Goal: Task Accomplishment & Management: Use online tool/utility

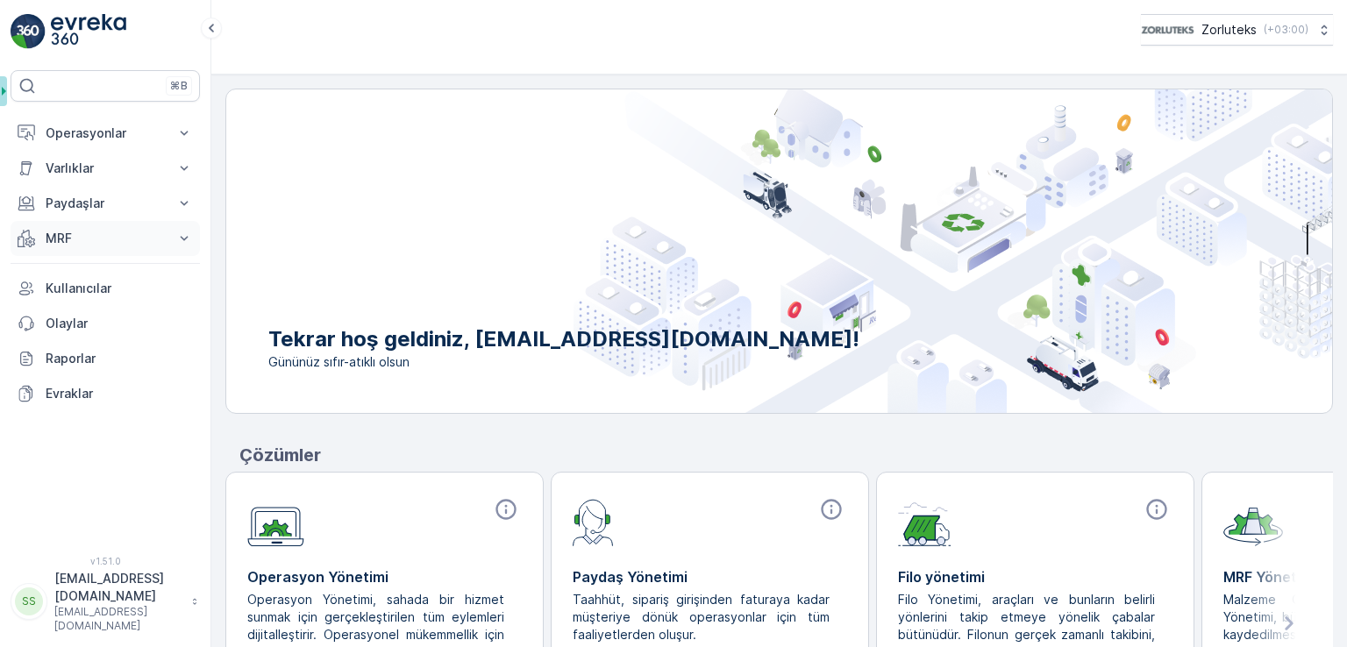
click at [105, 244] on p "MRF" at bounding box center [105, 239] width 119 height 18
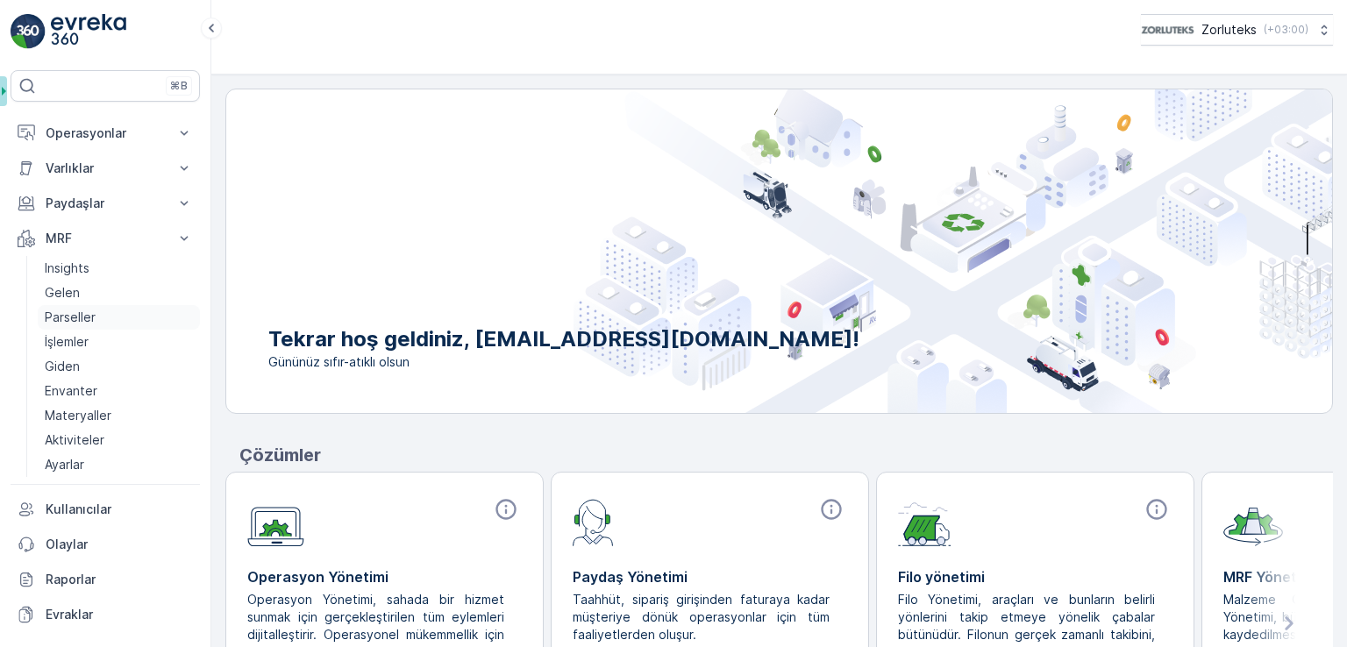
click at [94, 320] on p "Parseller" at bounding box center [70, 318] width 51 height 18
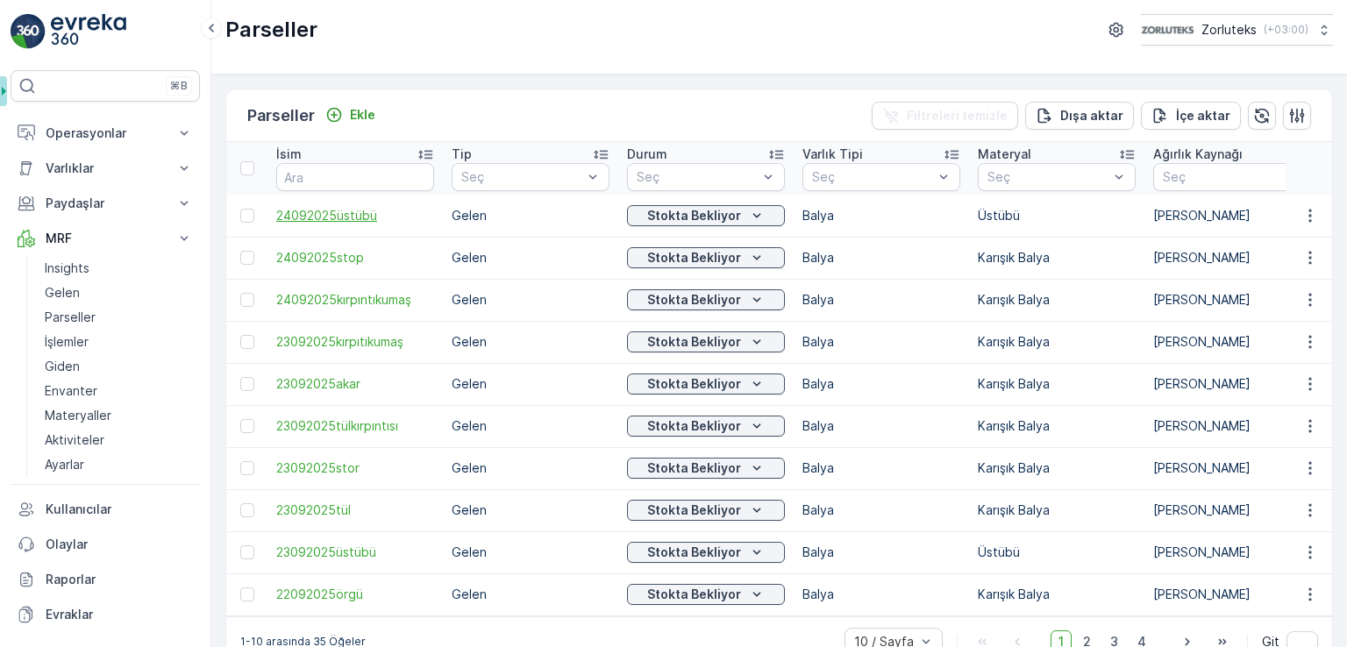
click at [356, 214] on span "24092025üstübü" at bounding box center [355, 216] width 158 height 18
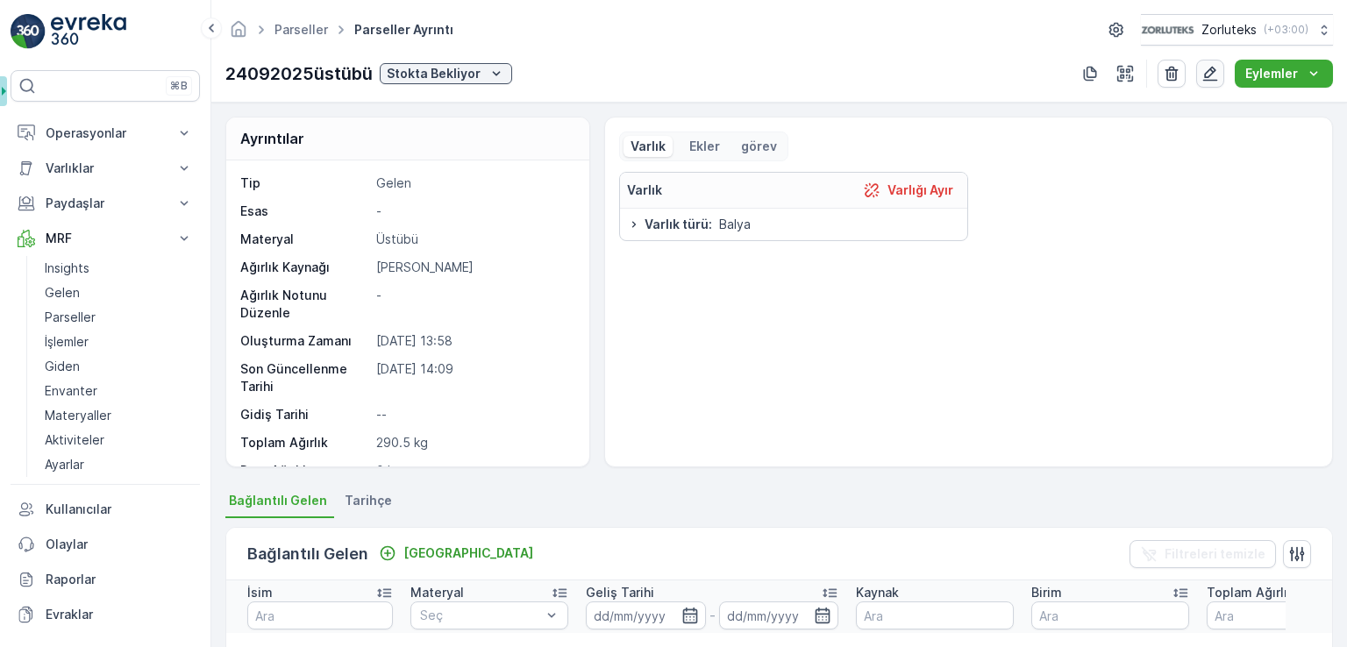
click at [1216, 72] on icon "button" at bounding box center [1211, 74] width 18 height 18
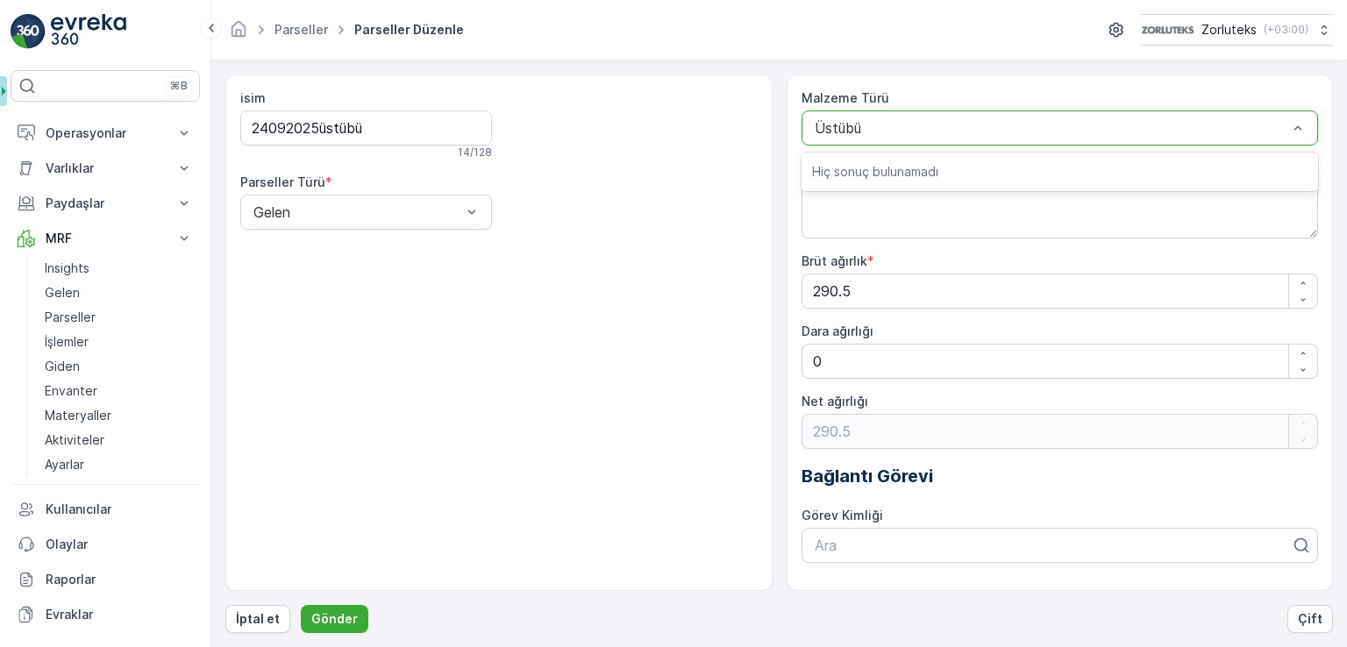
click at [895, 133] on div at bounding box center [1051, 128] width 477 height 16
type input "karış"
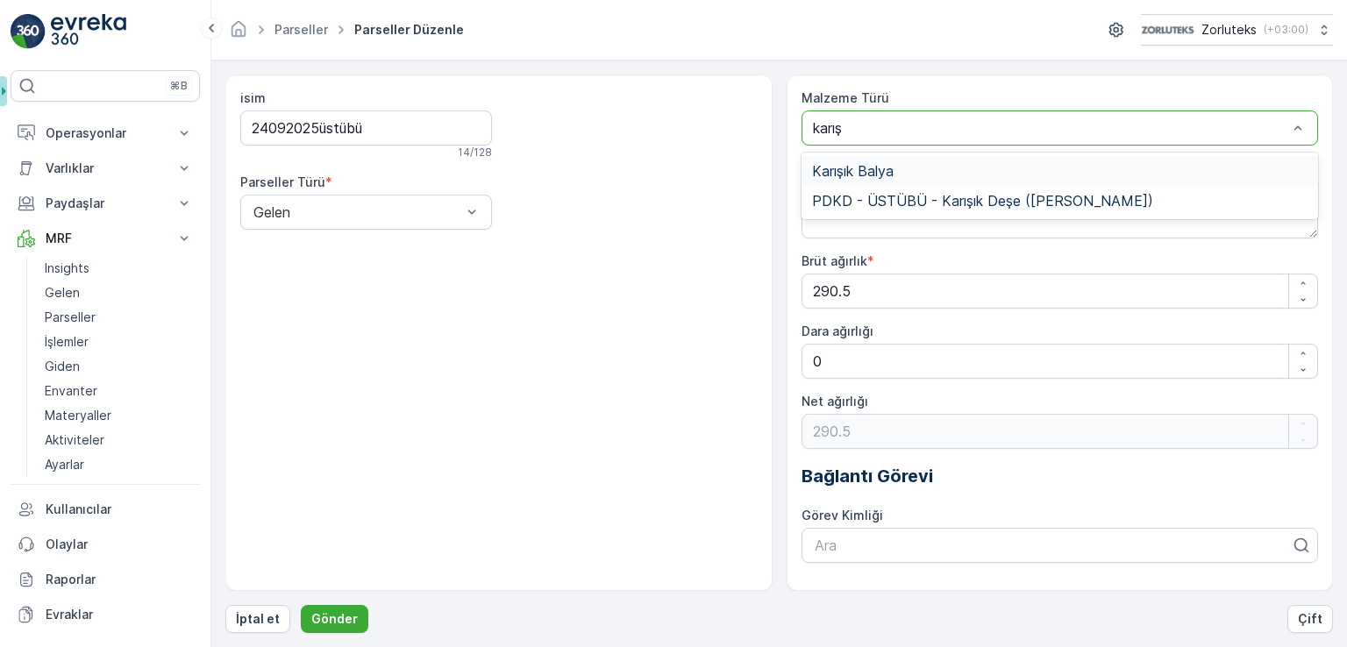
click at [896, 170] on div "Karışık Balya" at bounding box center [1060, 171] width 496 height 16
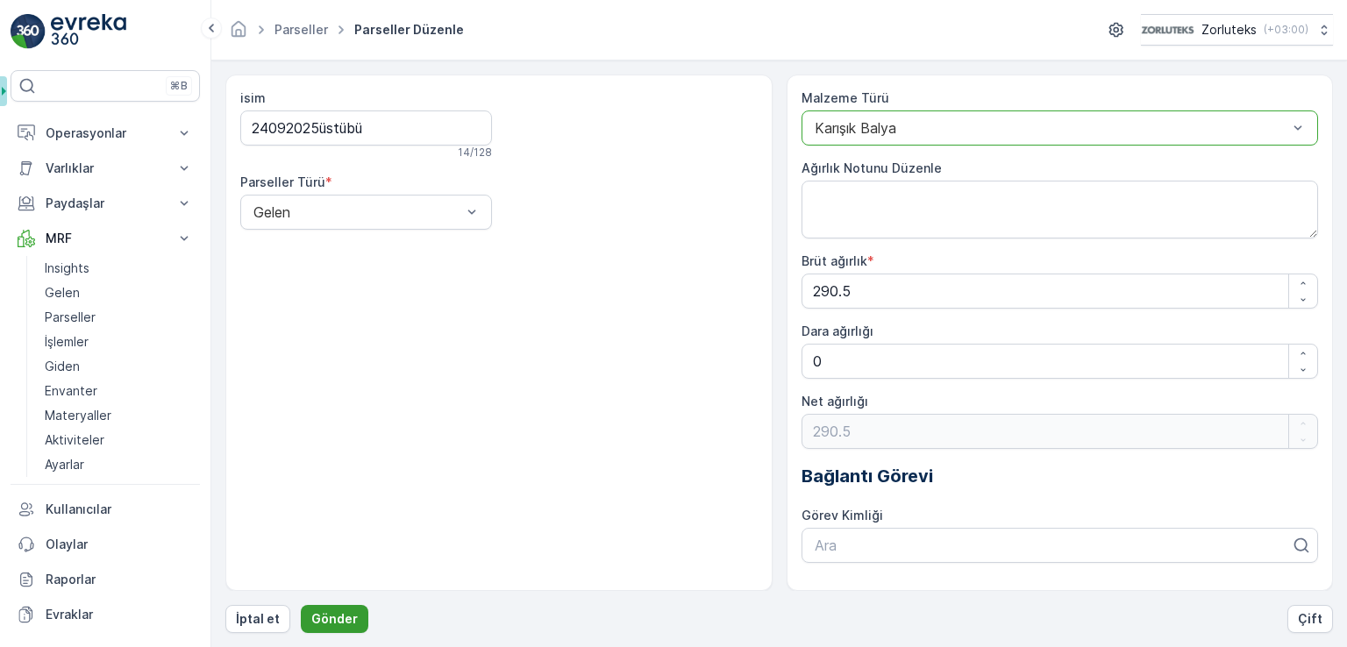
click at [330, 622] on p "Gönder" at bounding box center [334, 619] width 46 height 18
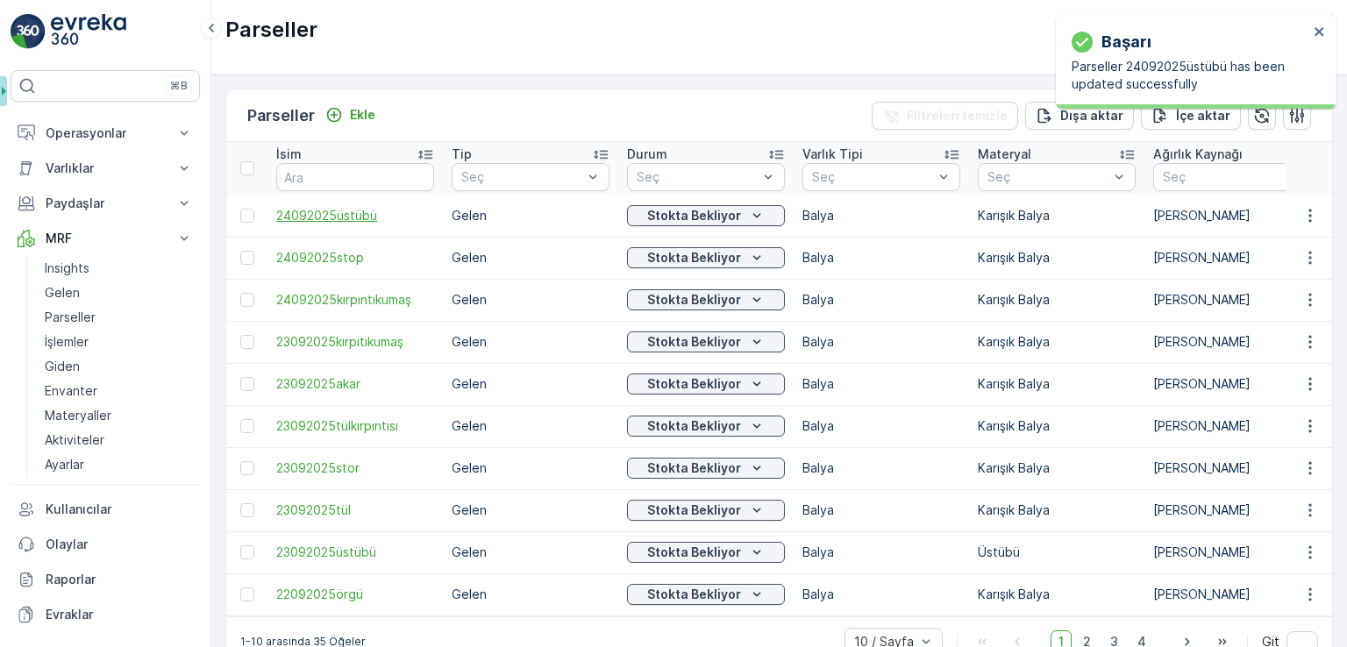
click at [366, 216] on span "24092025üstübü" at bounding box center [355, 216] width 158 height 18
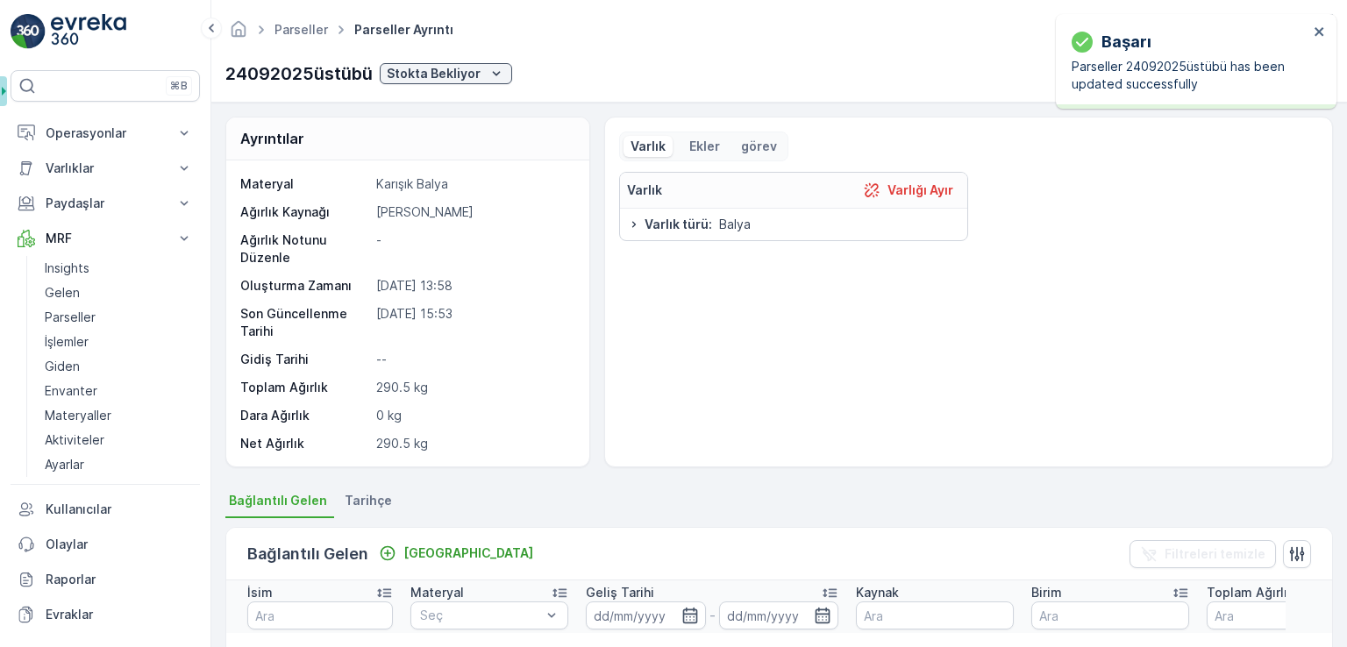
scroll to position [82, 0]
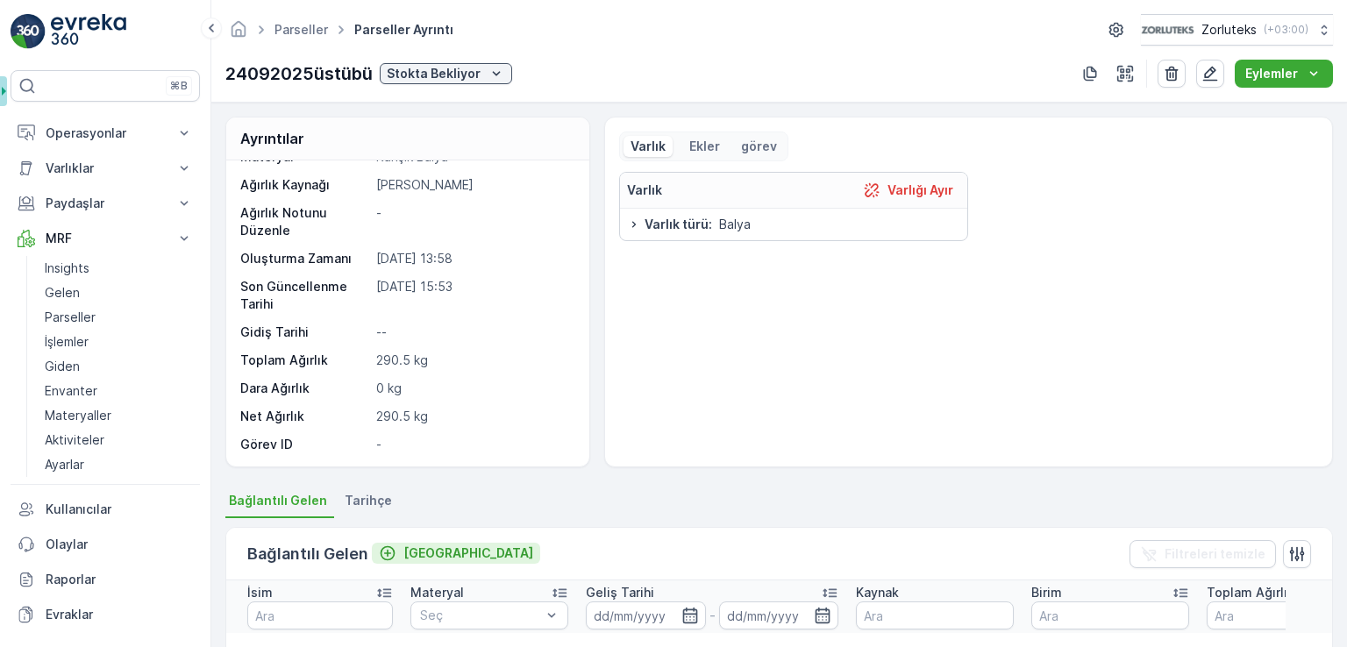
click at [407, 555] on p "[GEOGRAPHIC_DATA]" at bounding box center [468, 554] width 130 height 18
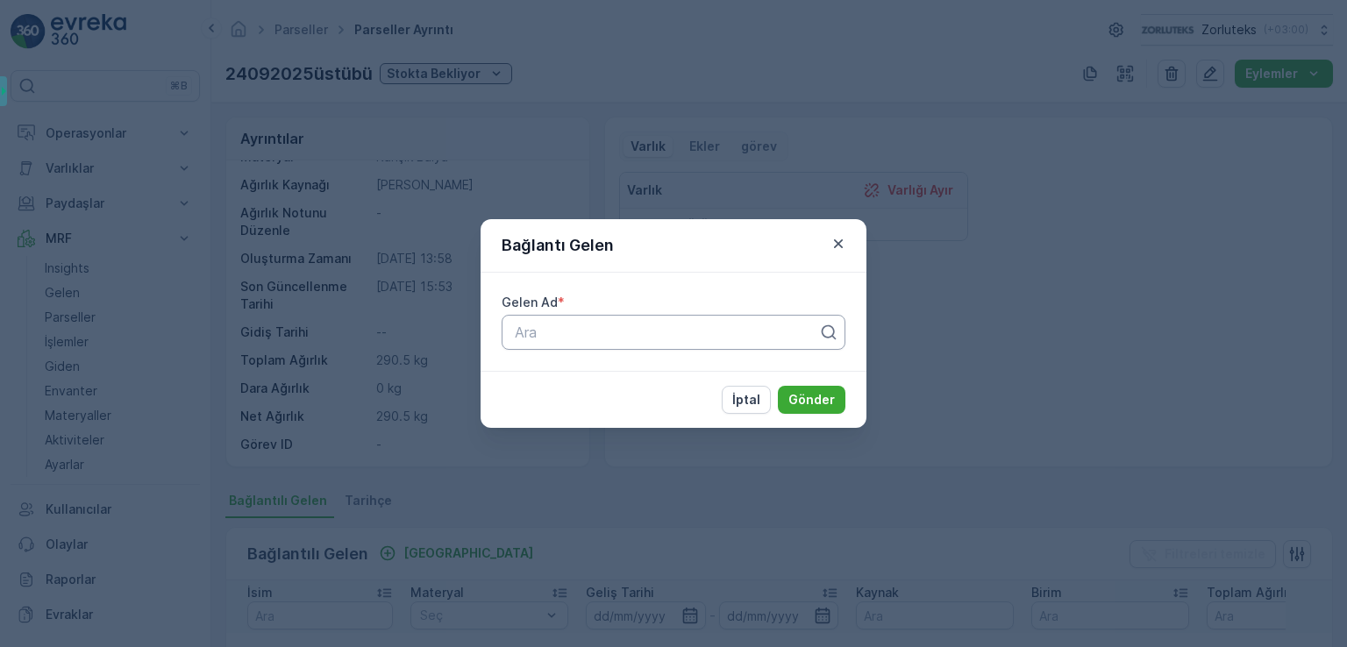
click at [578, 331] on div at bounding box center [666, 333] width 307 height 16
type input "5070"
click at [778, 386] on button "Gönder" at bounding box center [812, 400] width 68 height 28
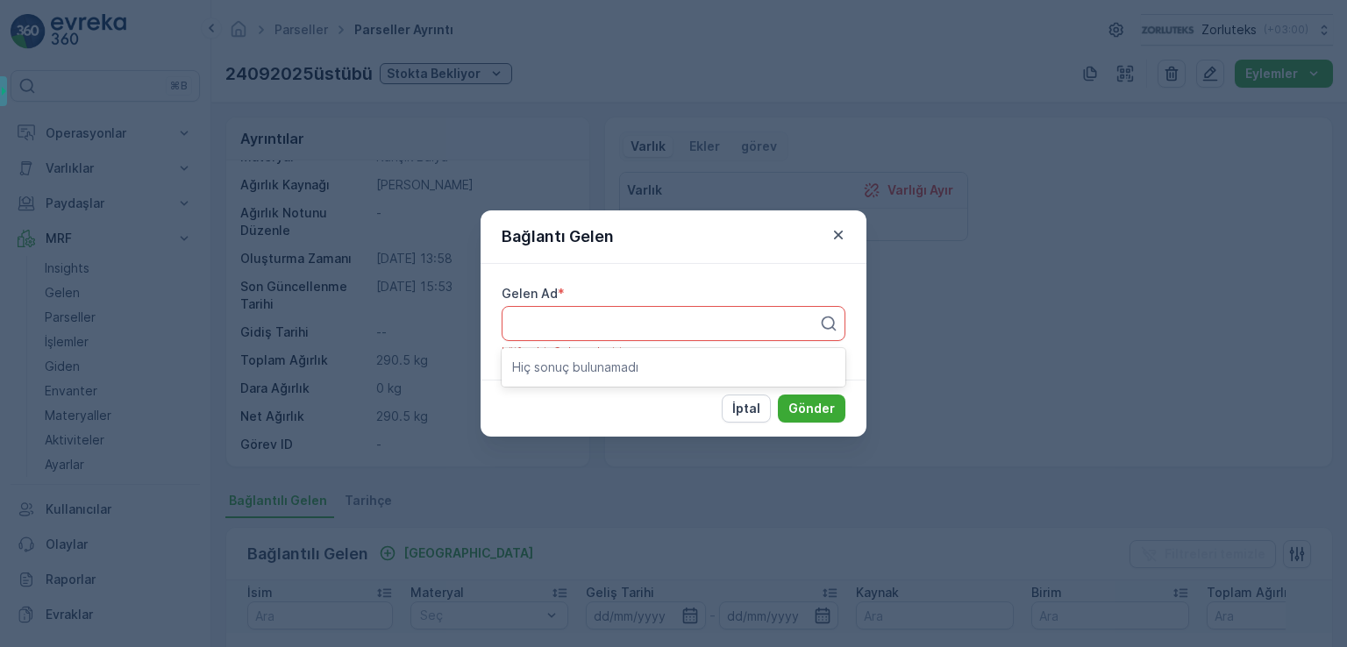
click at [624, 413] on div "İptal Gönder" at bounding box center [674, 408] width 386 height 57
click at [582, 317] on div at bounding box center [666, 324] width 307 height 16
drag, startPoint x: 696, startPoint y: 229, endPoint x: 769, endPoint y: 250, distance: 75.8
click at [777, 251] on div "Bağlantı Gelen" at bounding box center [674, 236] width 386 height 53
click at [1079, 263] on div "Bağlantı Gelen Gelen Ad * Ara Lütfen bir Gelen adı girin İptal Gönder" at bounding box center [673, 323] width 1347 height 647
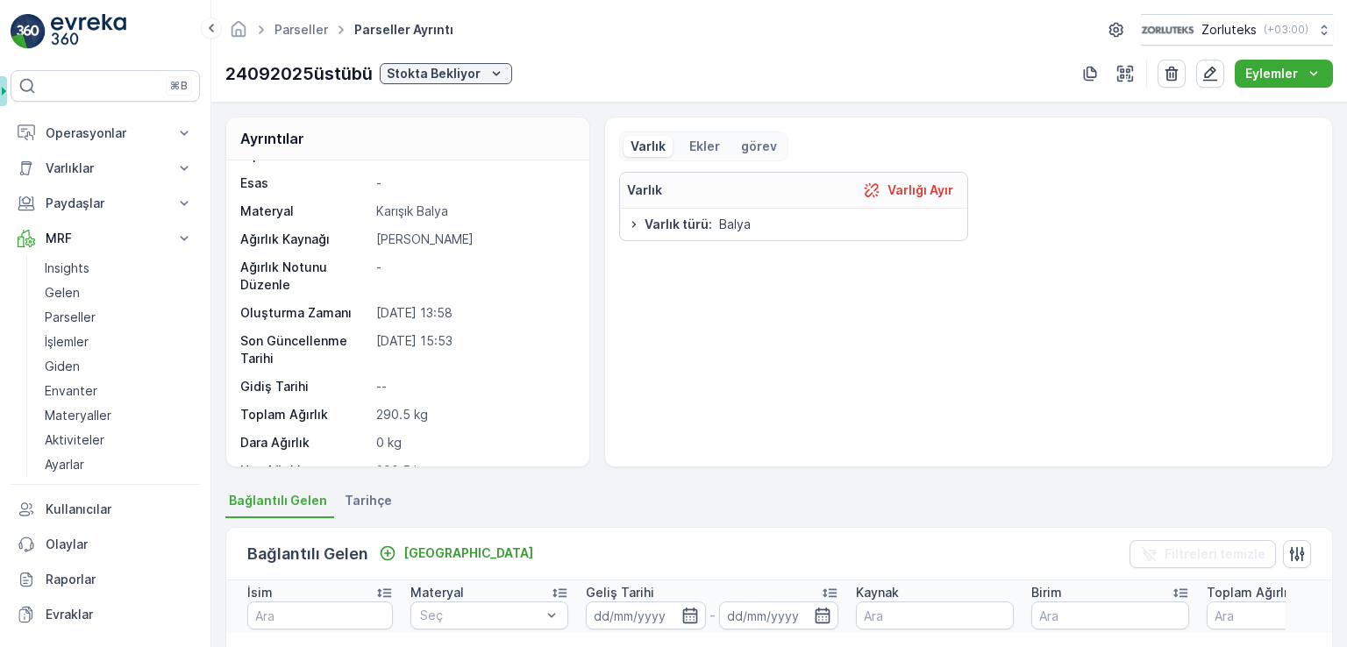
scroll to position [0, 0]
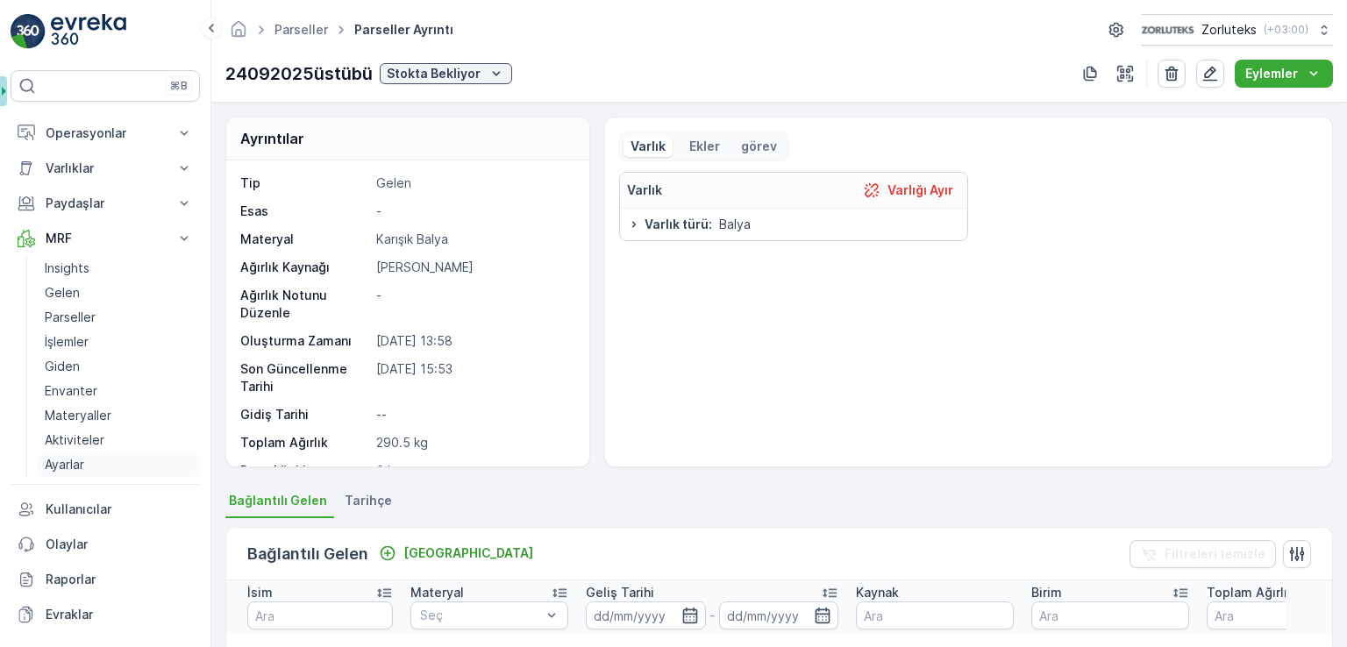
click at [181, 471] on link "Ayarlar" at bounding box center [119, 465] width 162 height 25
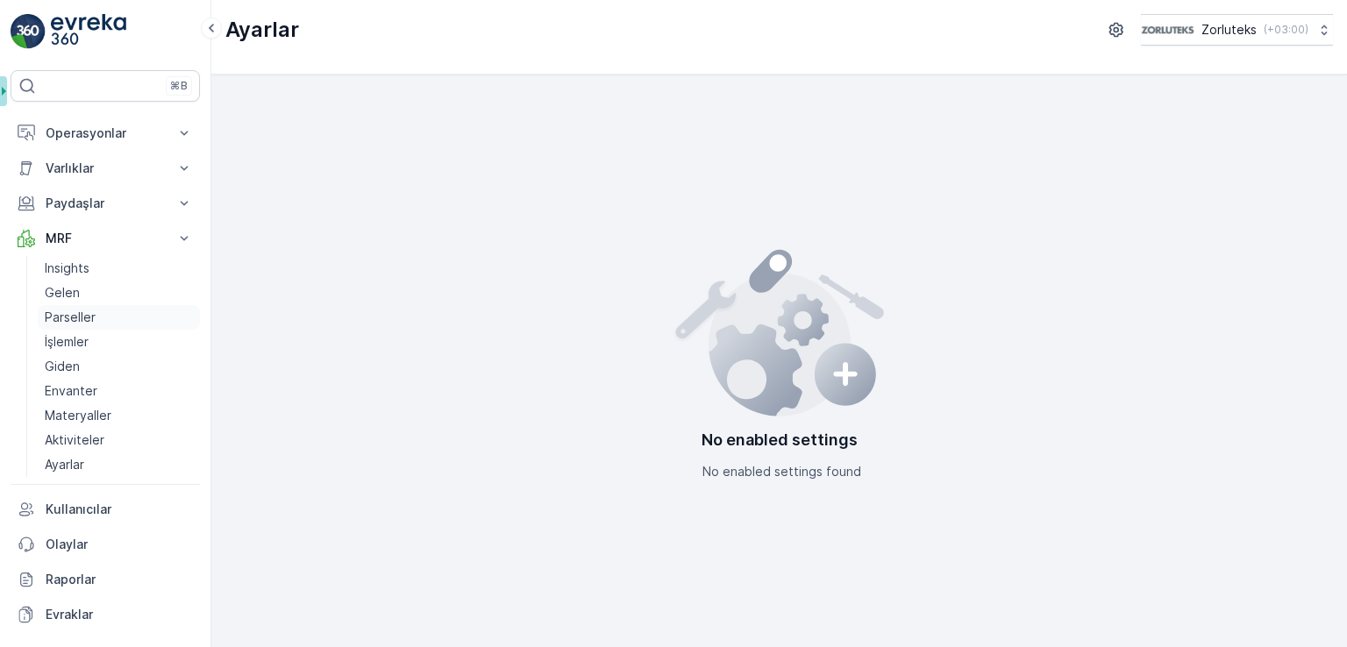
click at [74, 320] on p "Parseller" at bounding box center [70, 318] width 51 height 18
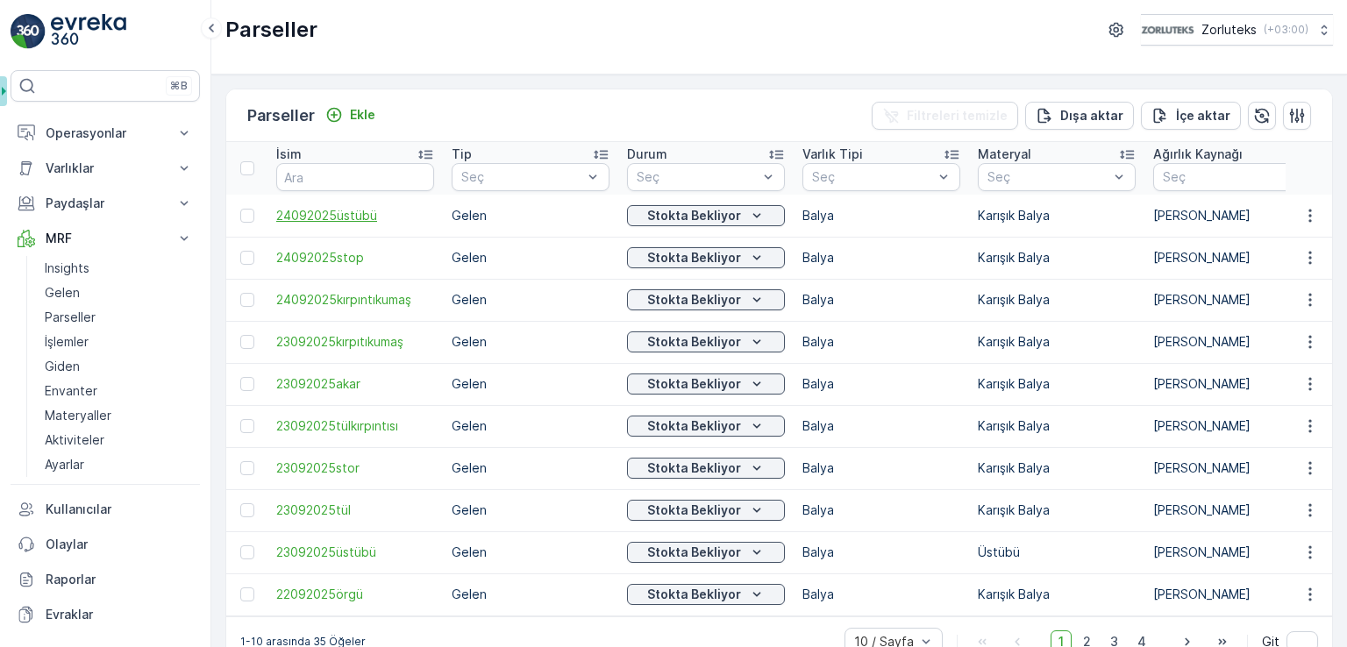
click at [338, 215] on span "24092025üstübü" at bounding box center [355, 216] width 158 height 18
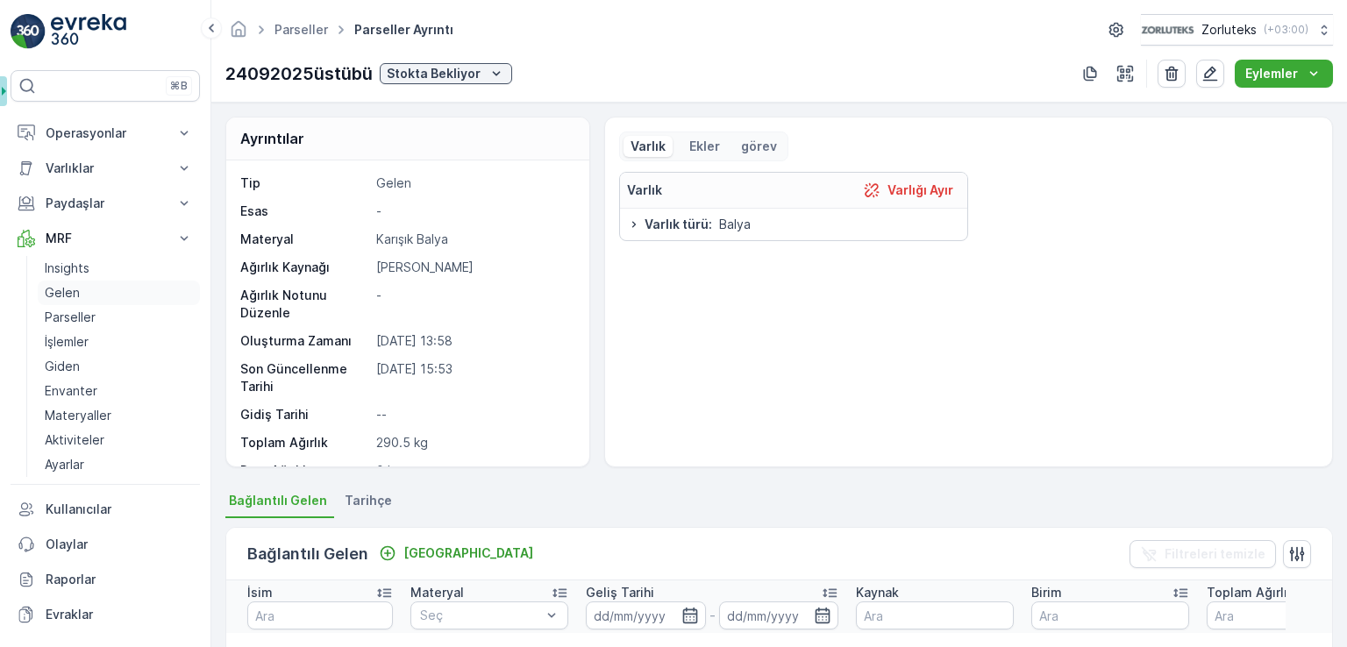
click at [68, 291] on p "Gelen" at bounding box center [62, 293] width 35 height 18
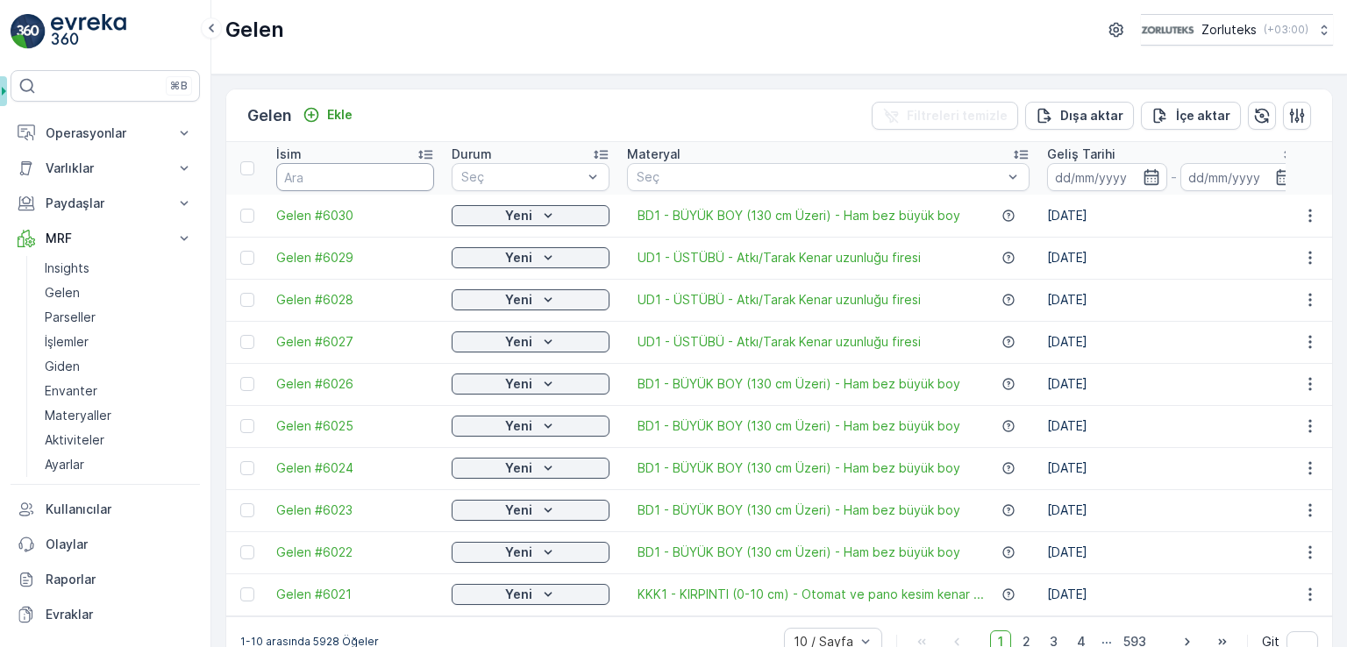
click at [352, 183] on input "text" at bounding box center [355, 177] width 158 height 28
type input "5070"
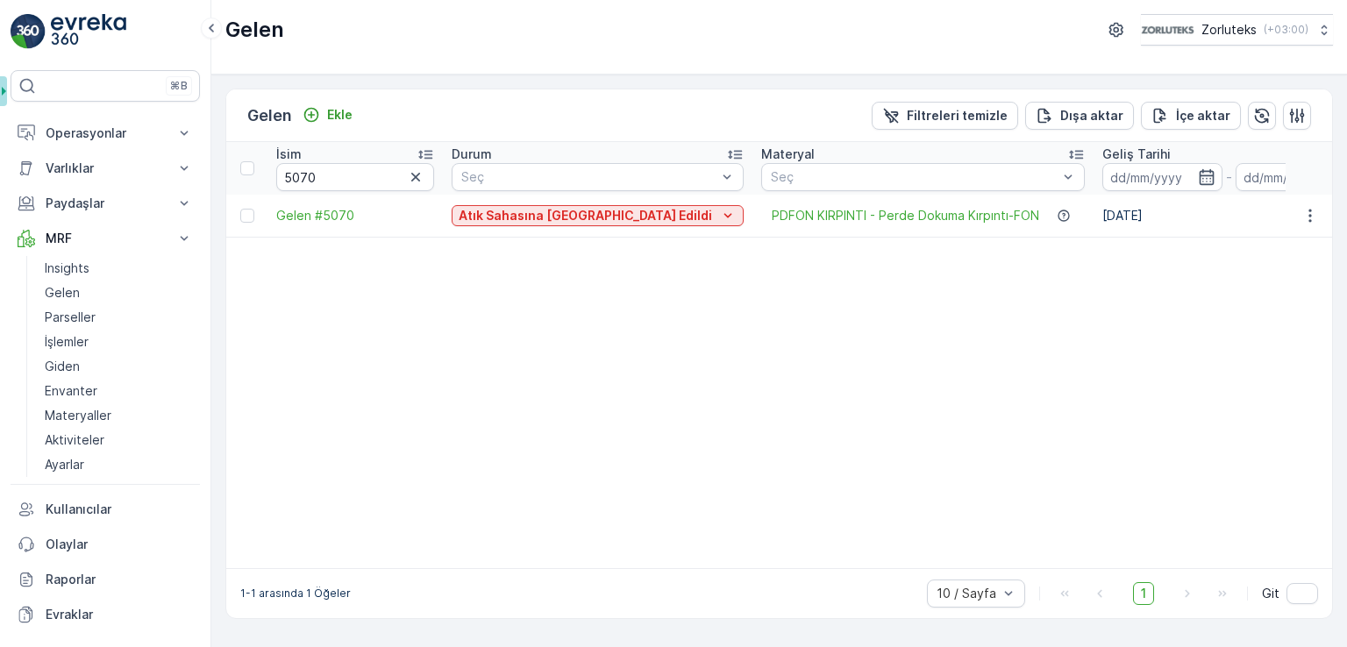
click at [351, 210] on span "Gelen #5070" at bounding box center [355, 216] width 158 height 18
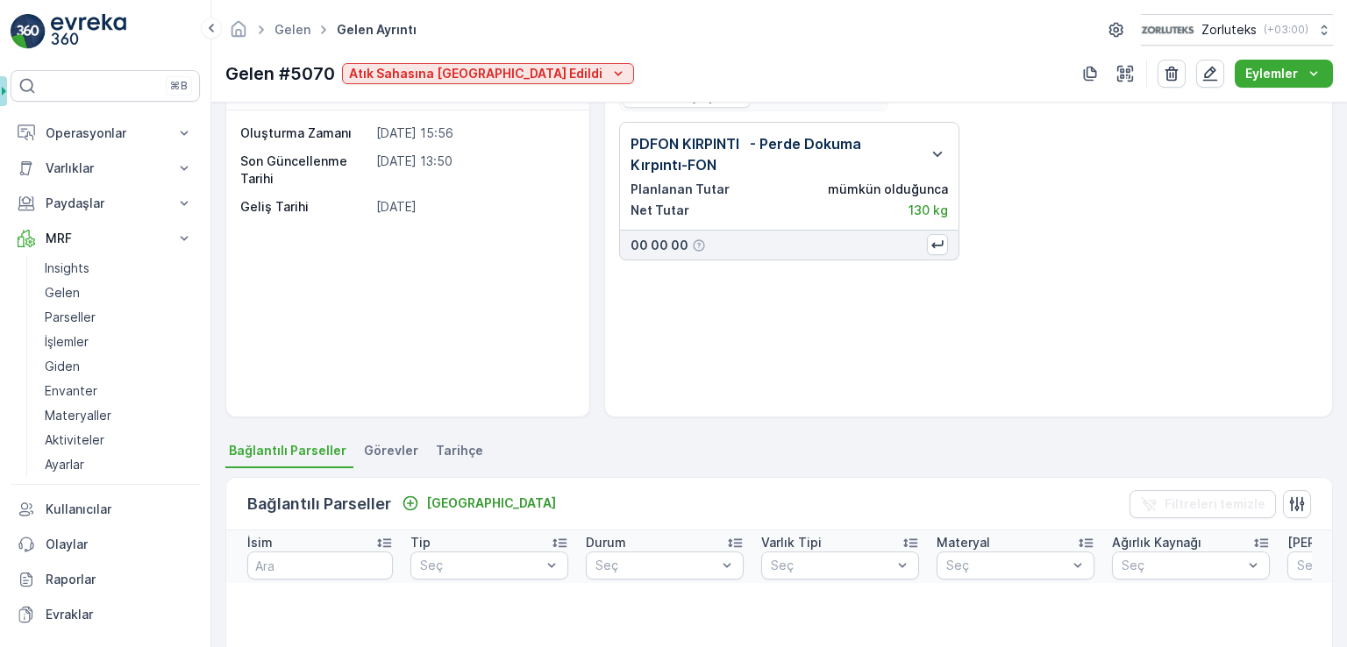
scroll to position [88, 0]
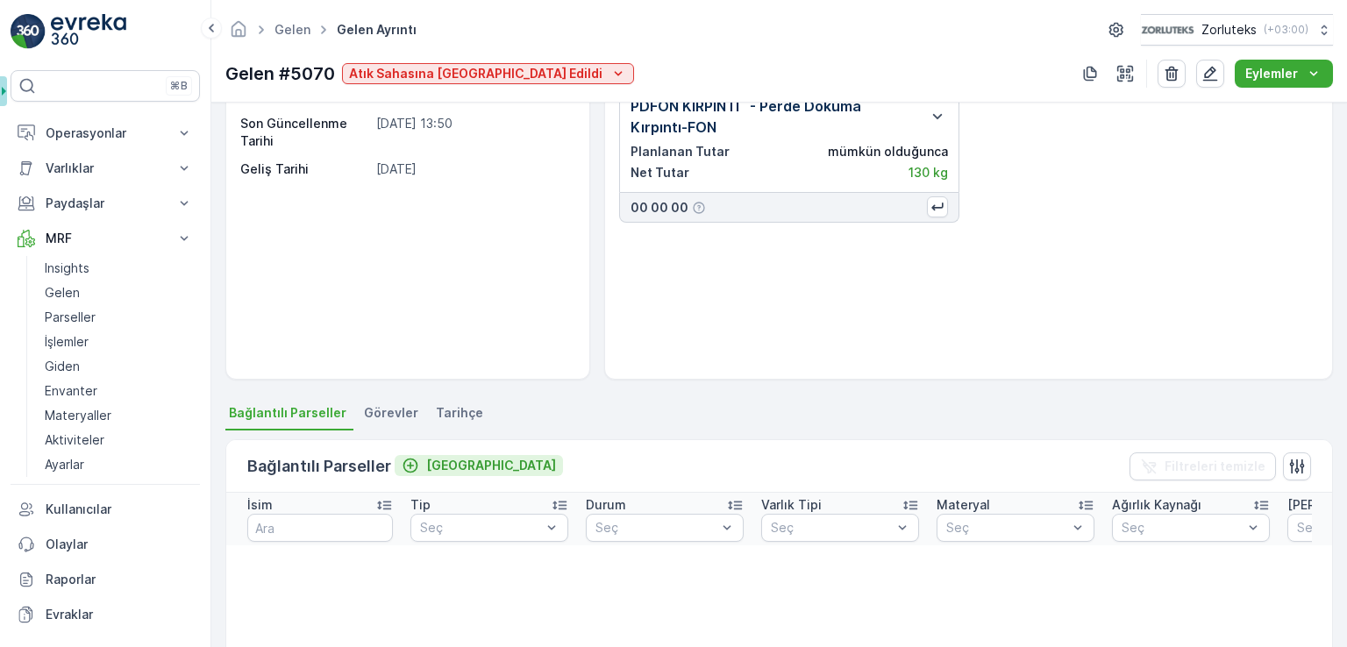
click at [446, 468] on p "[GEOGRAPHIC_DATA]" at bounding box center [491, 466] width 130 height 18
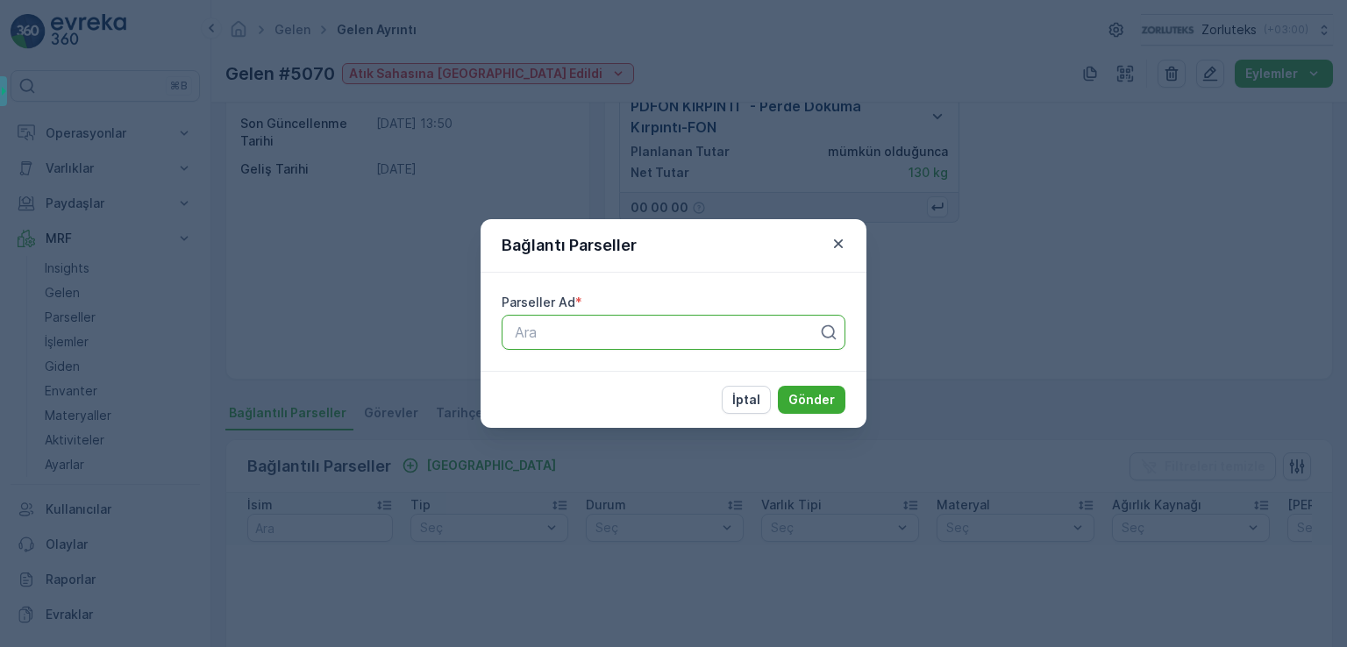
click at [607, 328] on div at bounding box center [666, 333] width 307 height 16
type input "2409"
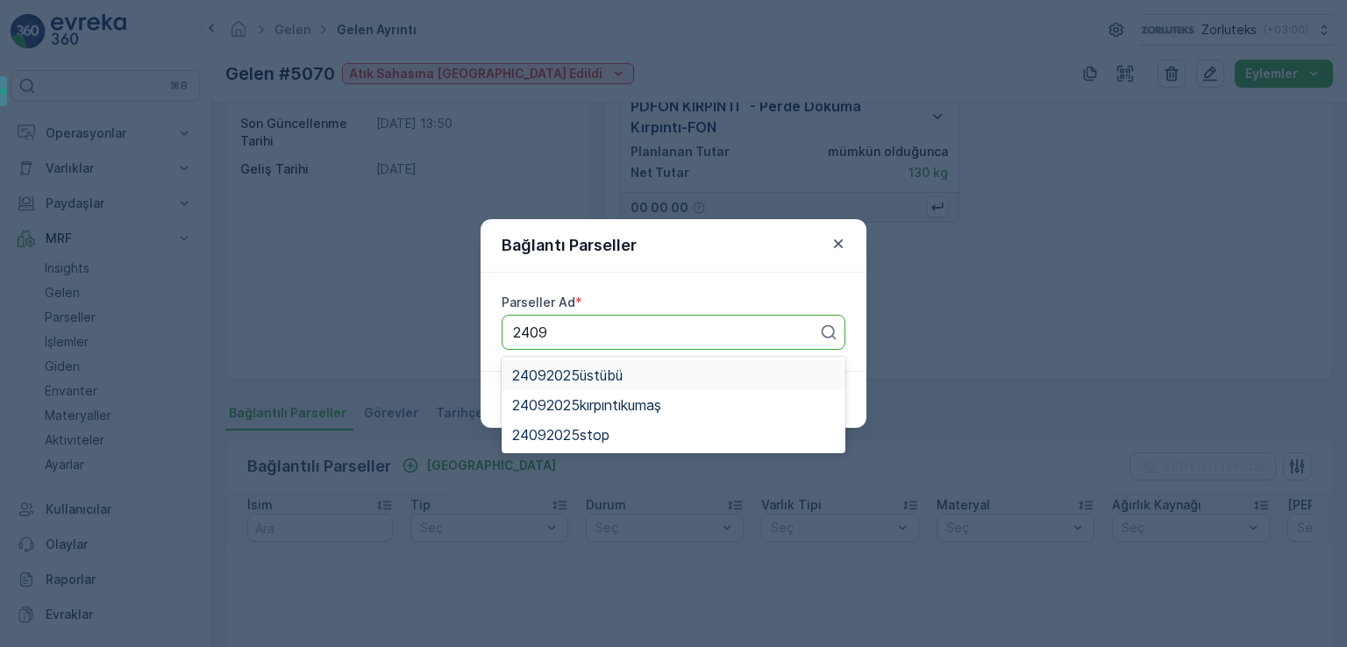
click at [600, 367] on span "24092025üstübü" at bounding box center [567, 375] width 111 height 16
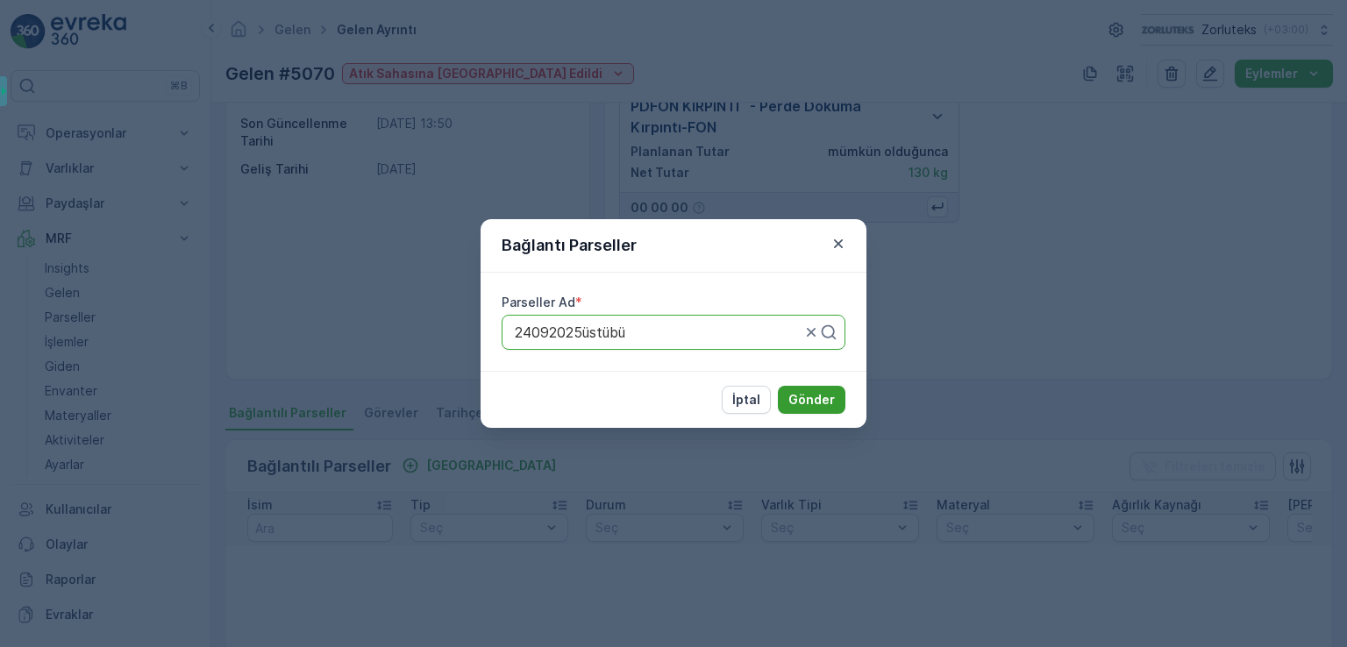
click at [817, 401] on p "Gönder" at bounding box center [811, 400] width 46 height 18
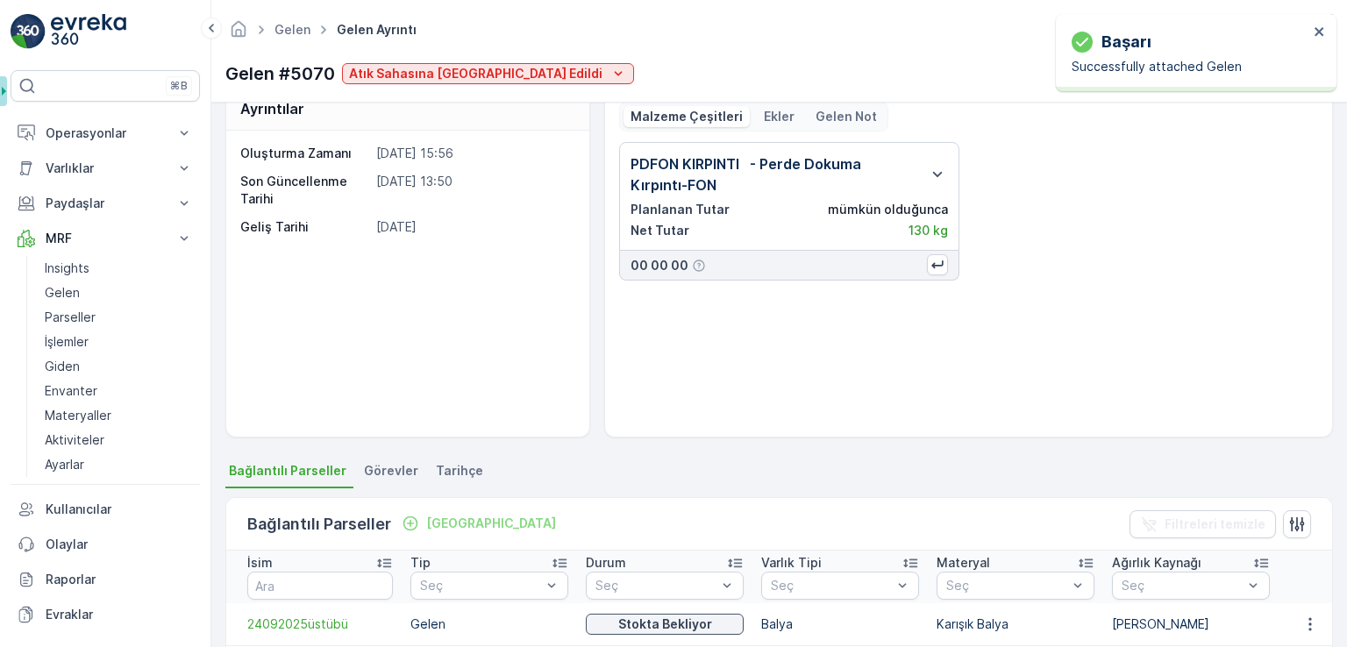
scroll to position [0, 0]
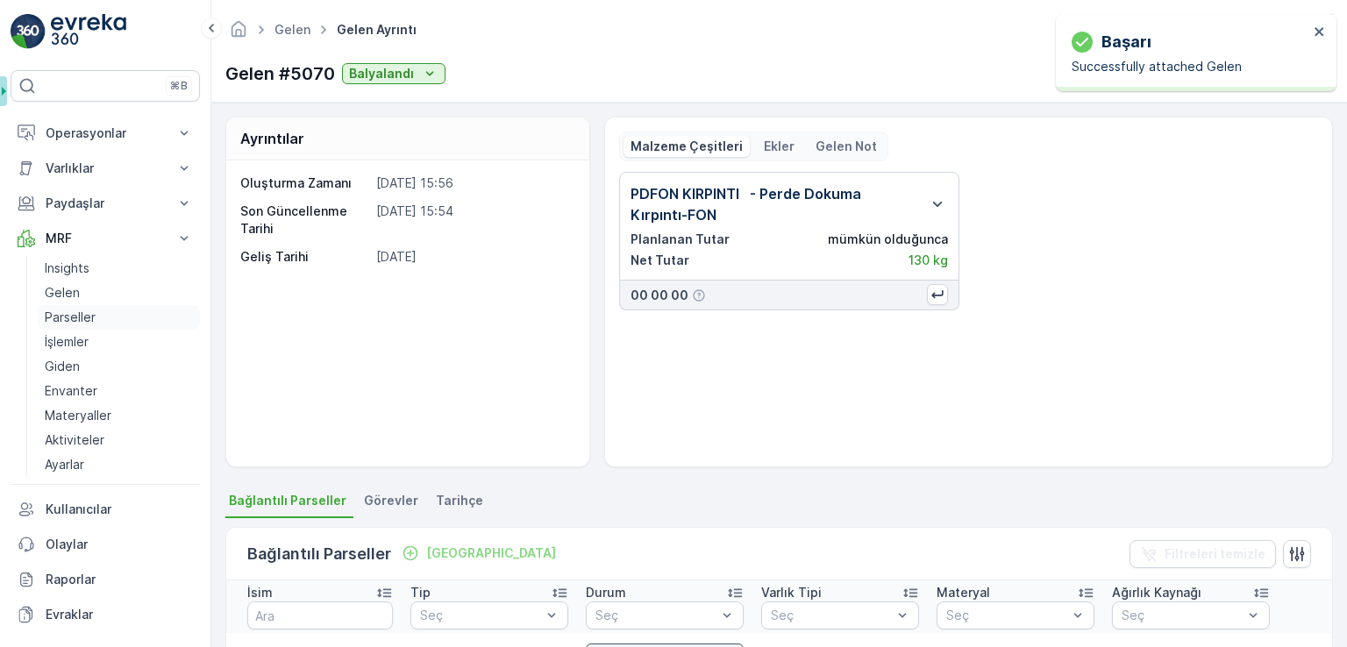
click at [93, 314] on p "Parseller" at bounding box center [70, 318] width 51 height 18
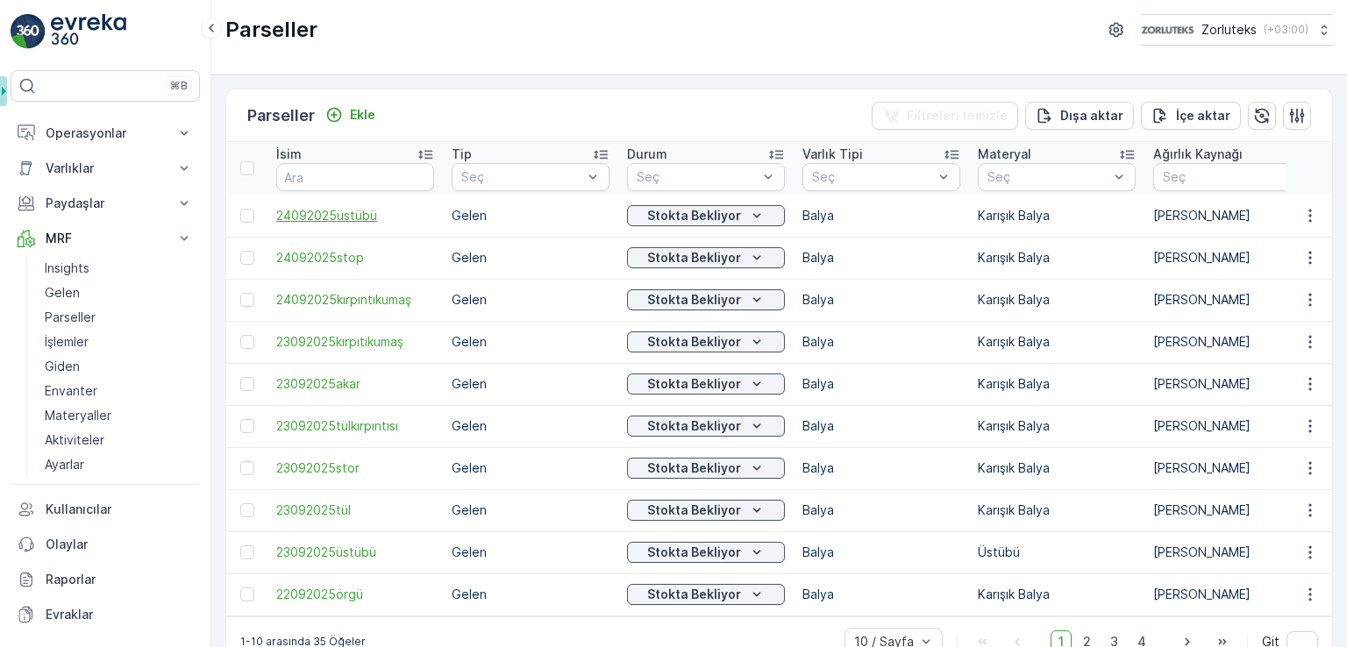
click at [366, 215] on span "24092025üstübü" at bounding box center [355, 216] width 158 height 18
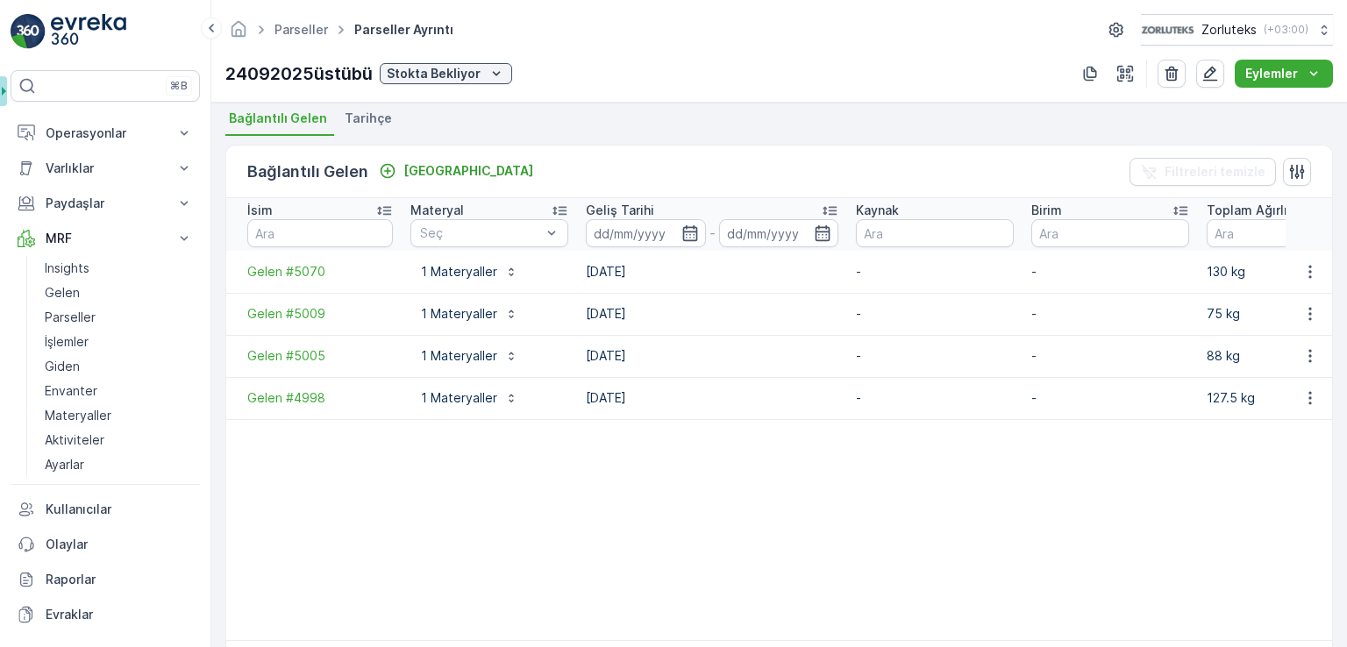
scroll to position [439, 0]
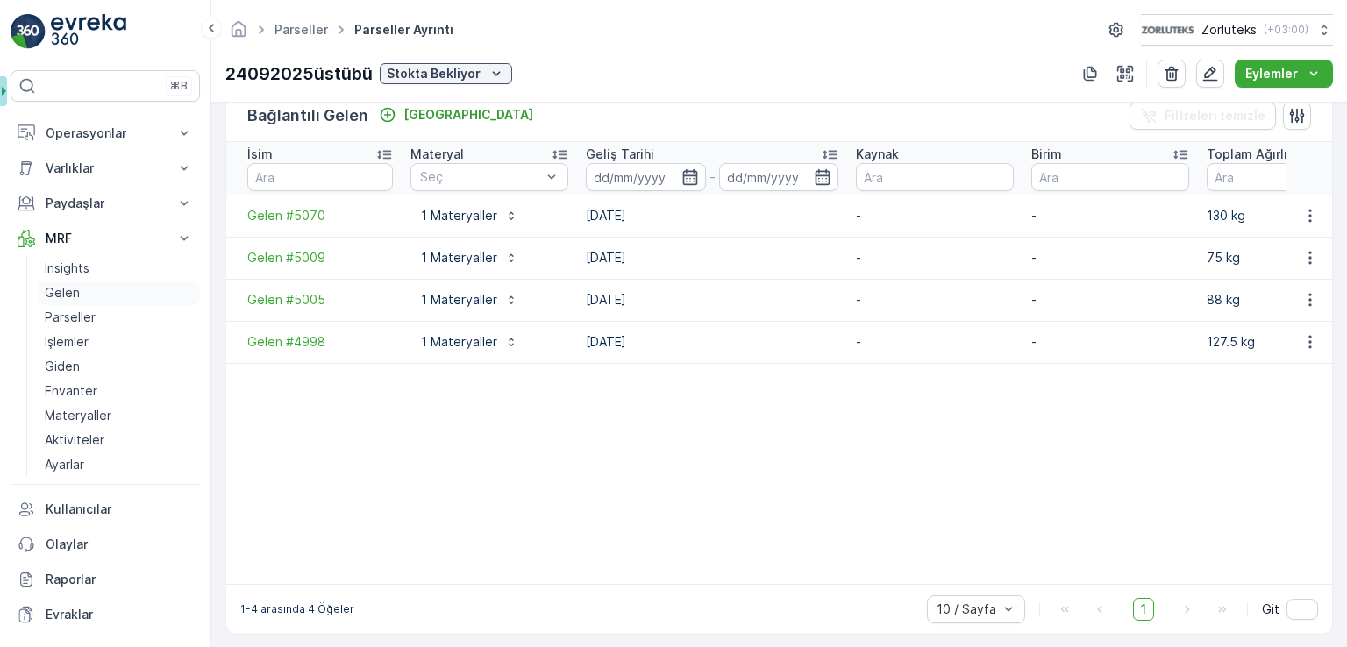
click at [64, 296] on p "Gelen" at bounding box center [62, 293] width 35 height 18
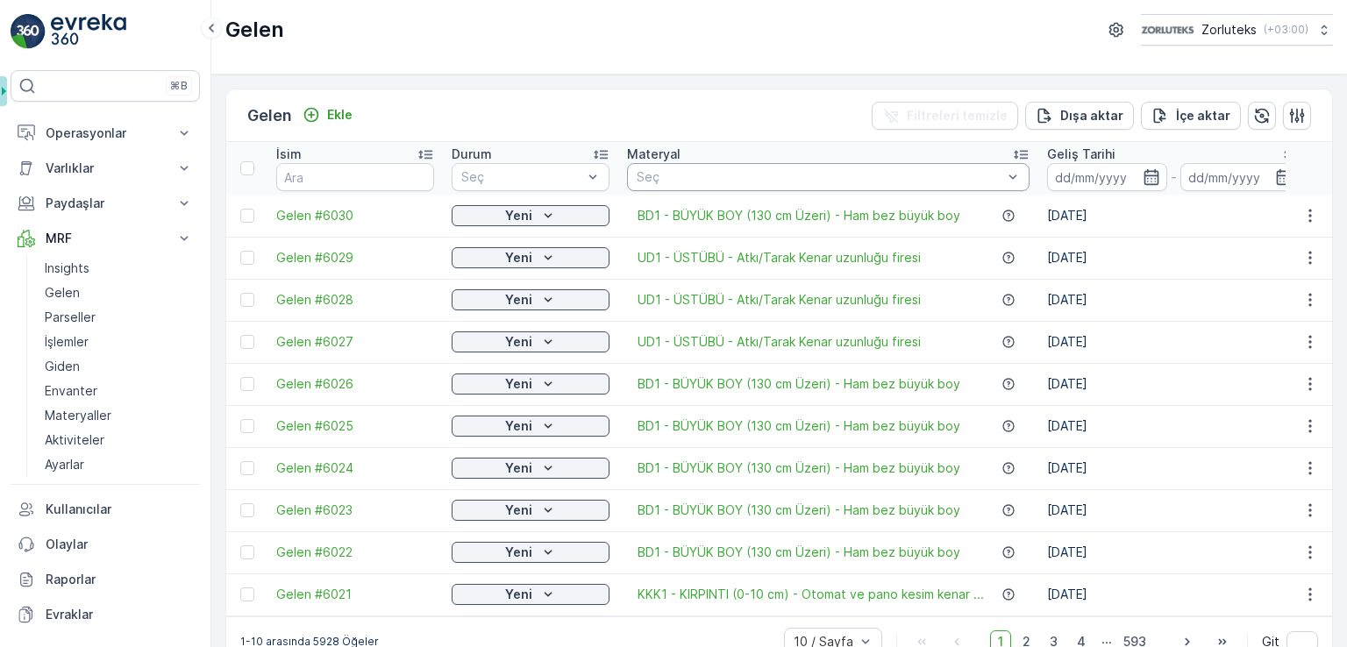
click at [674, 187] on div "Seç" at bounding box center [828, 177] width 403 height 28
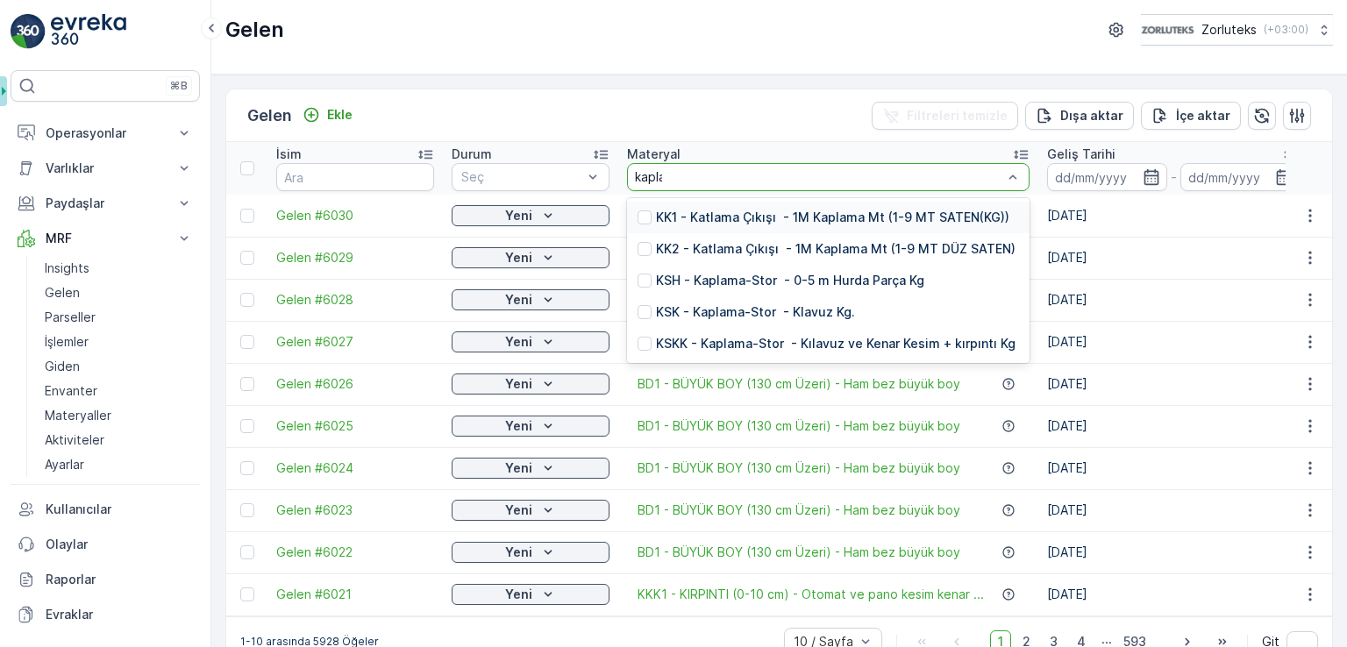
type input "kaplama"
click at [649, 278] on div at bounding box center [645, 281] width 14 height 14
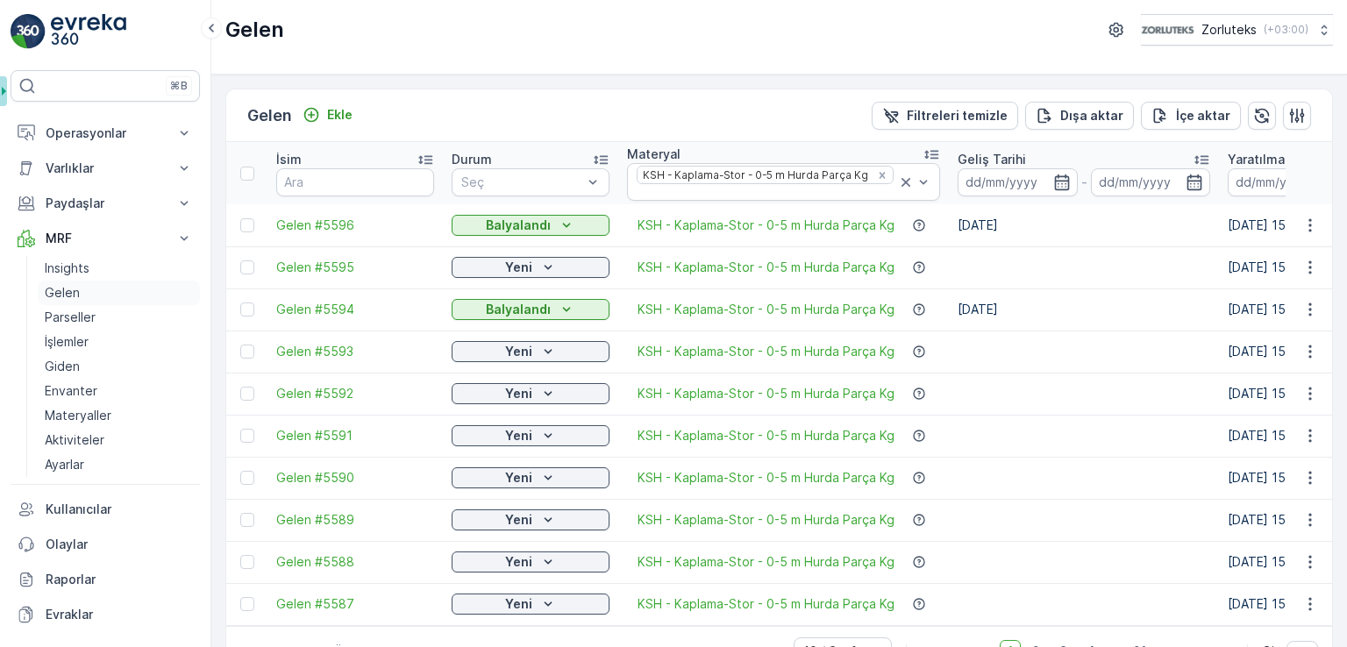
click at [76, 296] on p "Gelen" at bounding box center [62, 293] width 35 height 18
click at [64, 288] on p "Gelen" at bounding box center [62, 293] width 35 height 18
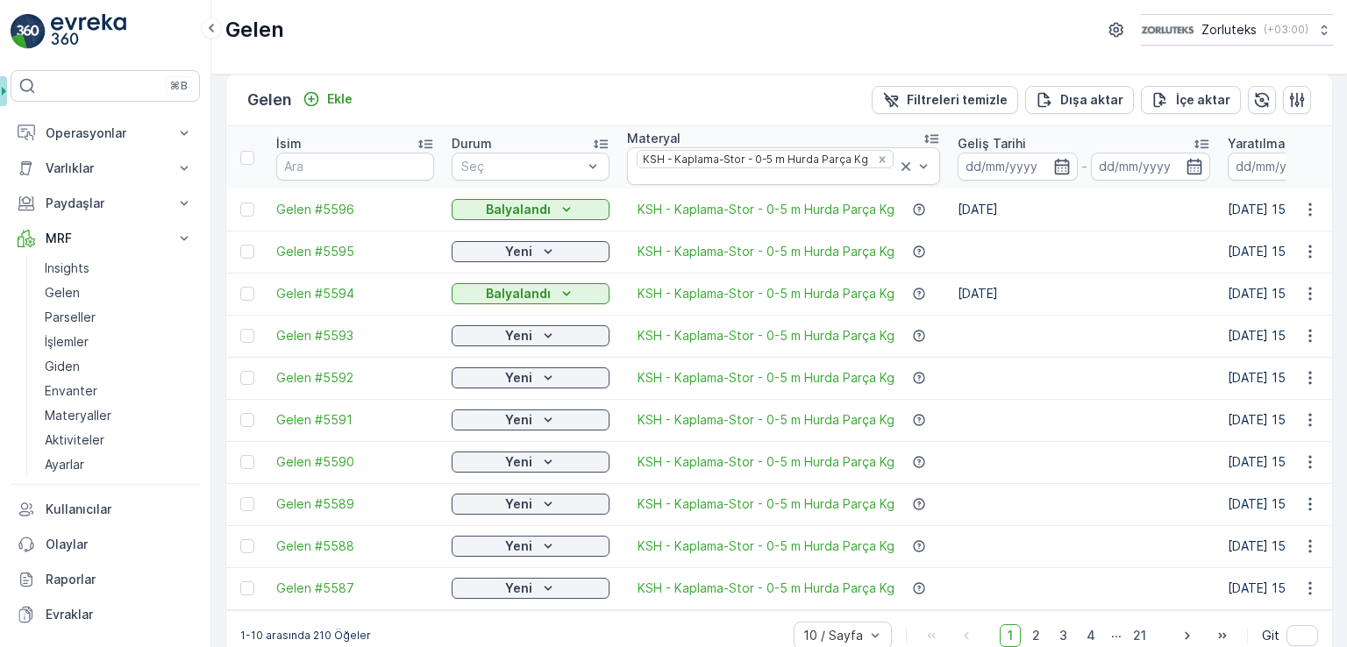
scroll to position [41, 0]
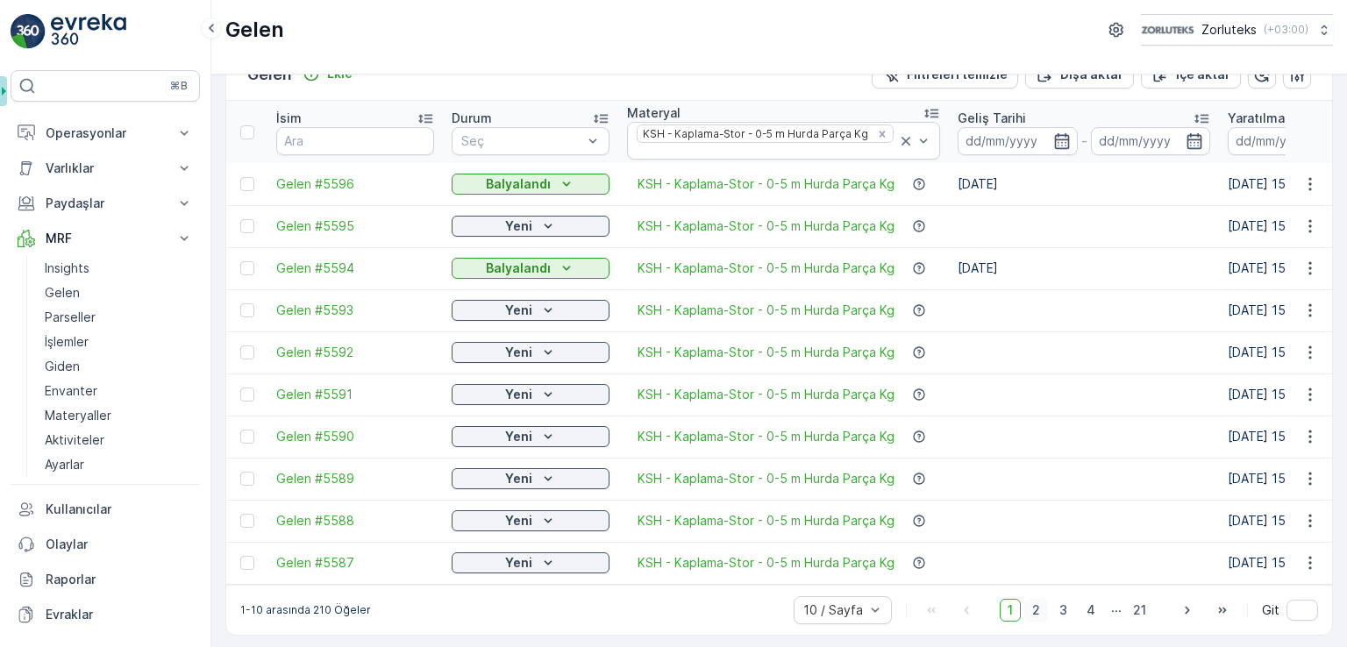
click at [1036, 610] on span "2" at bounding box center [1036, 610] width 24 height 23
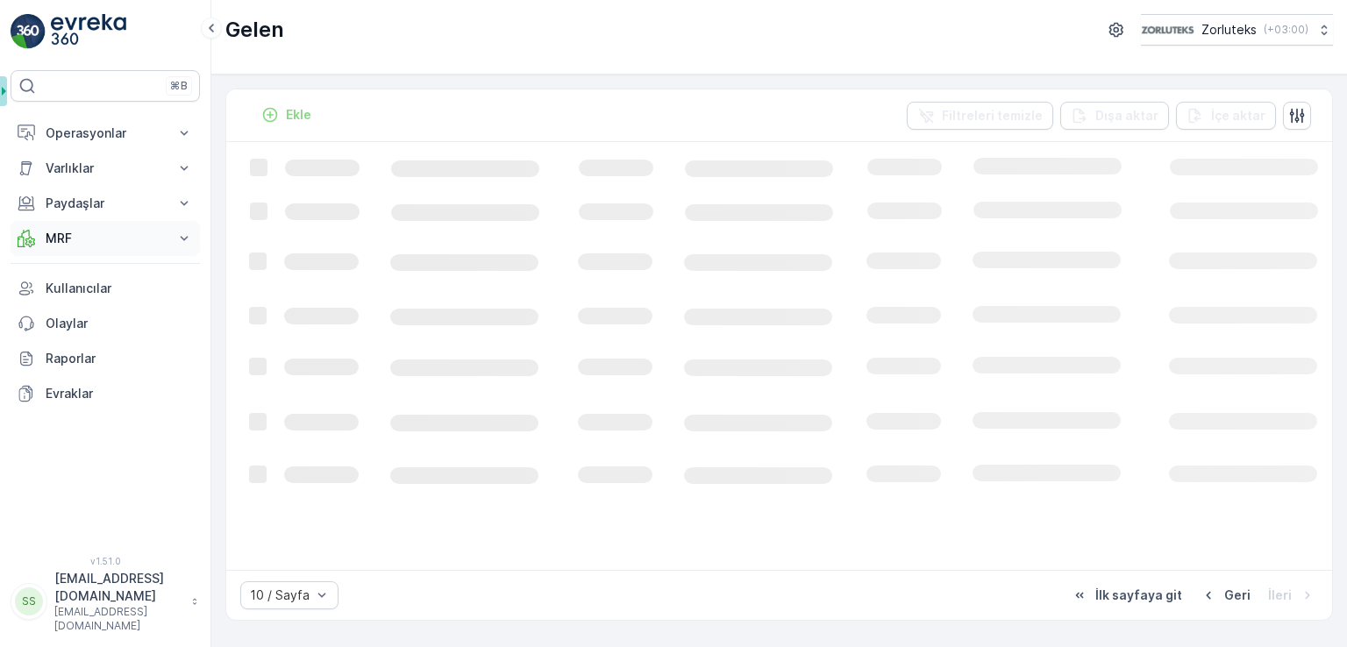
click at [74, 246] on p "MRF" at bounding box center [105, 239] width 119 height 18
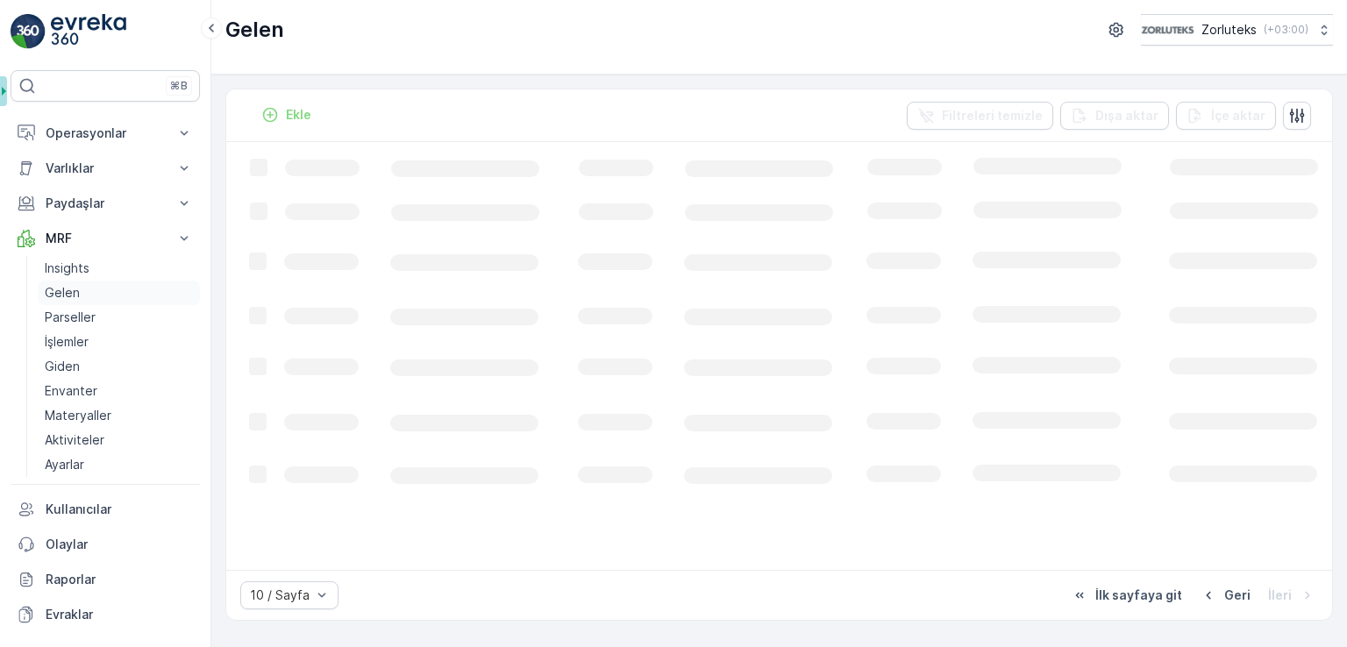
click at [70, 292] on p "Gelen" at bounding box center [62, 293] width 35 height 18
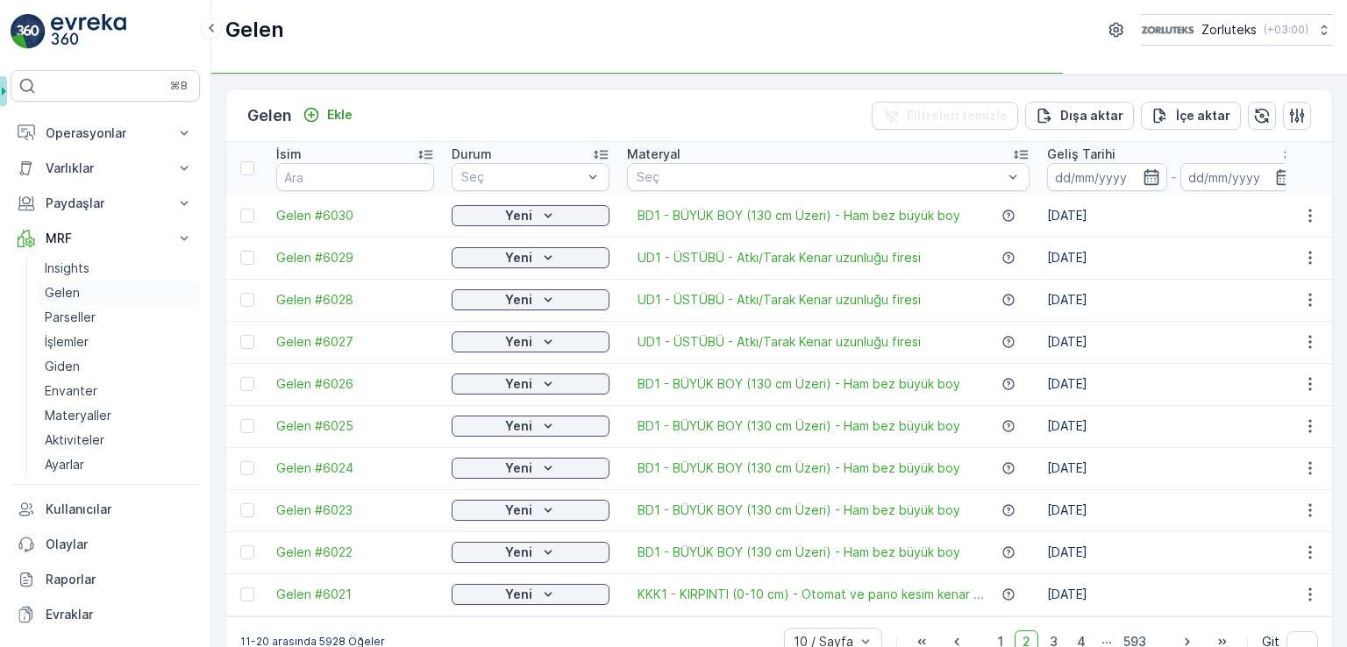
click at [70, 291] on p "Gelen" at bounding box center [62, 293] width 35 height 18
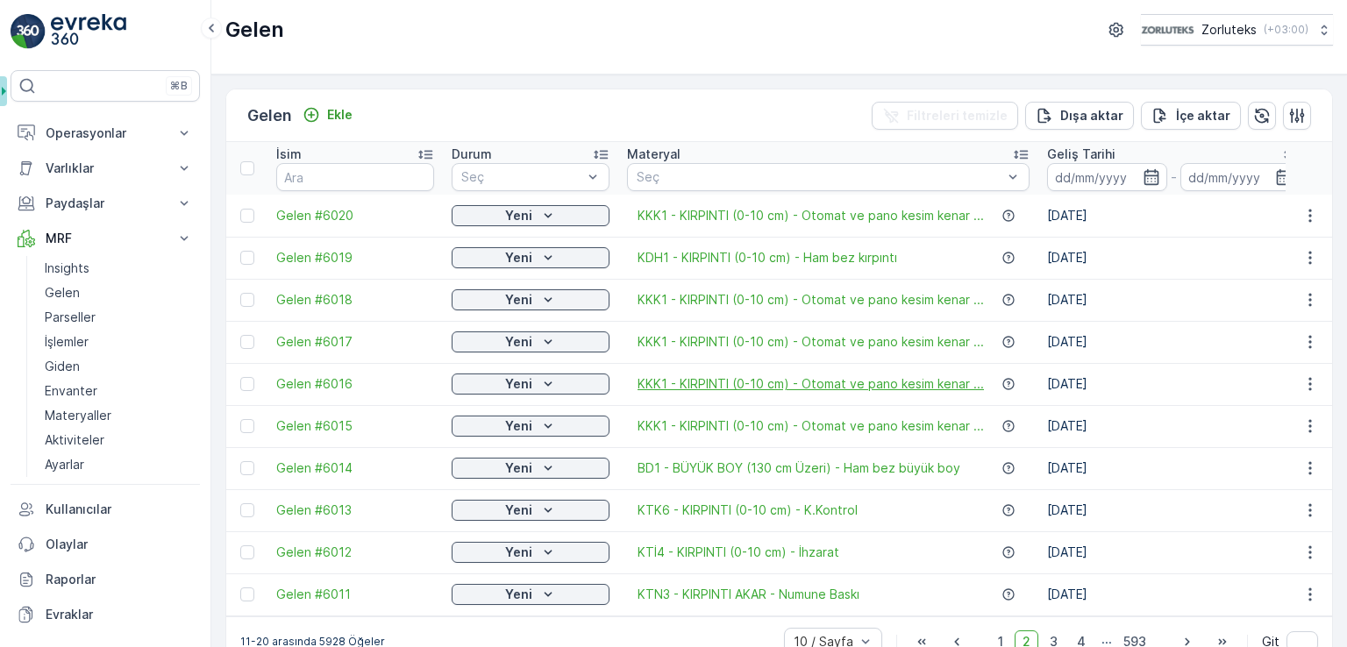
scroll to position [41, 0]
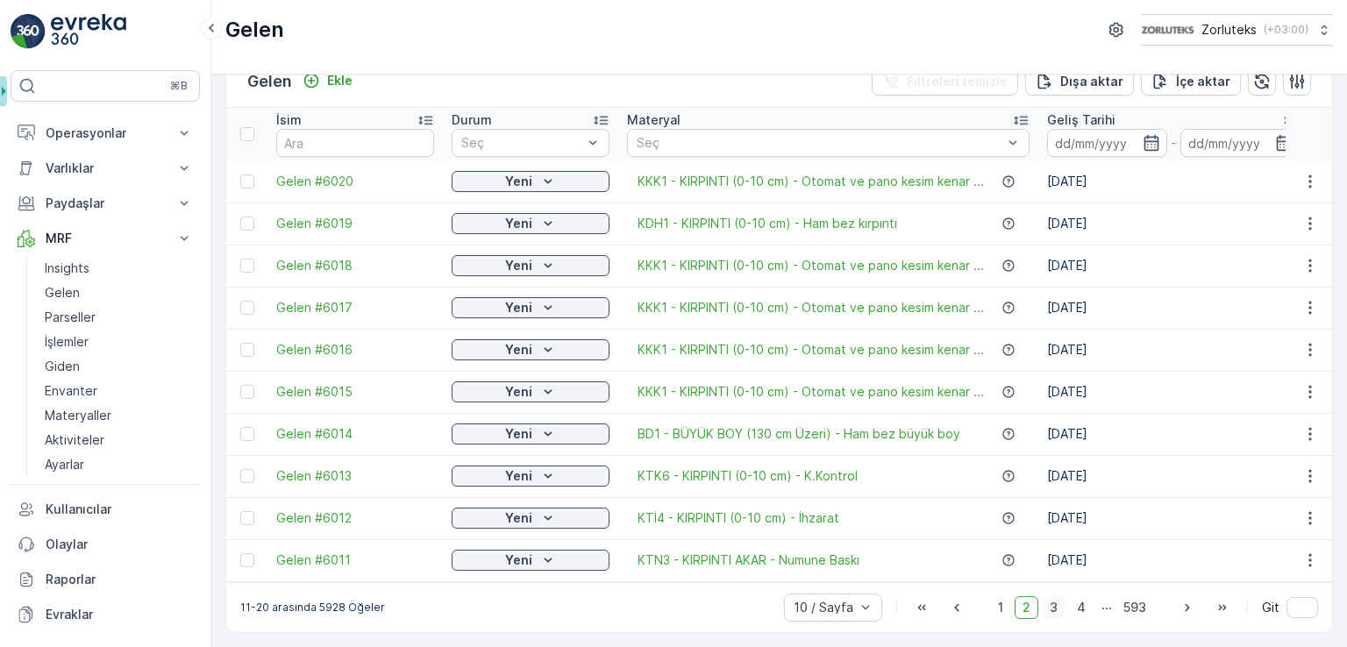
click at [1049, 610] on span "3" at bounding box center [1054, 607] width 24 height 23
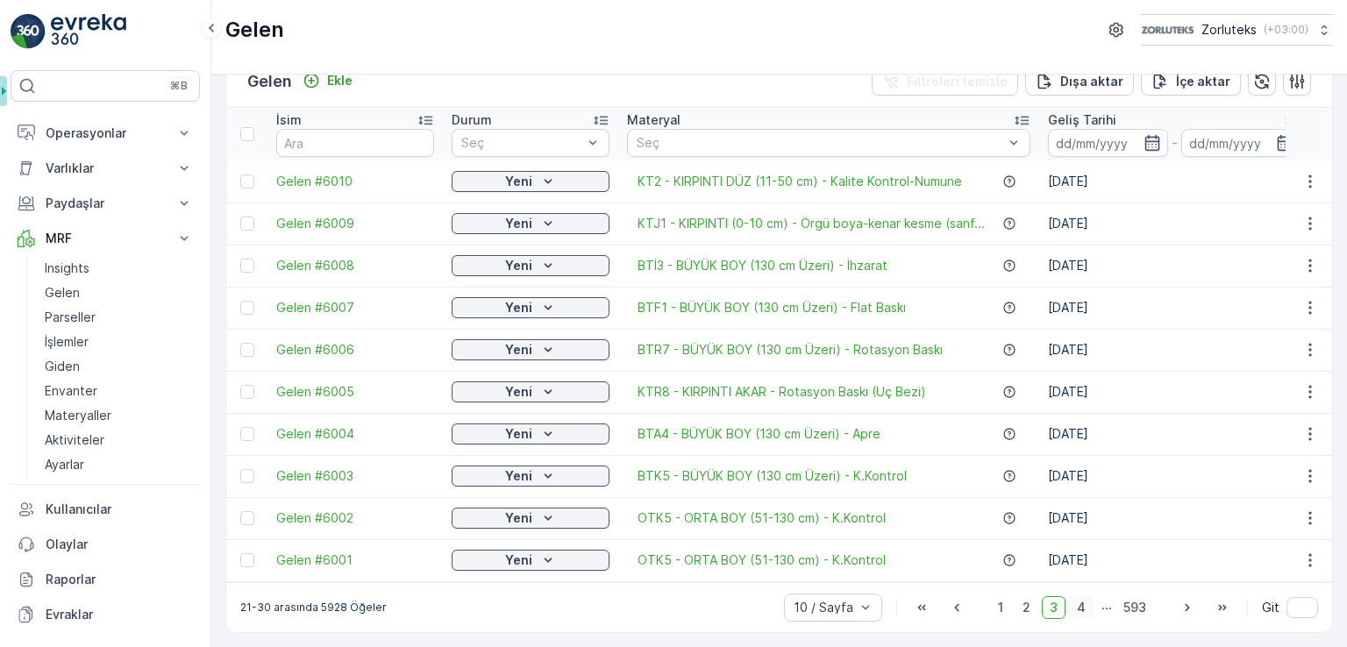
click at [1084, 617] on span "4" at bounding box center [1081, 607] width 25 height 23
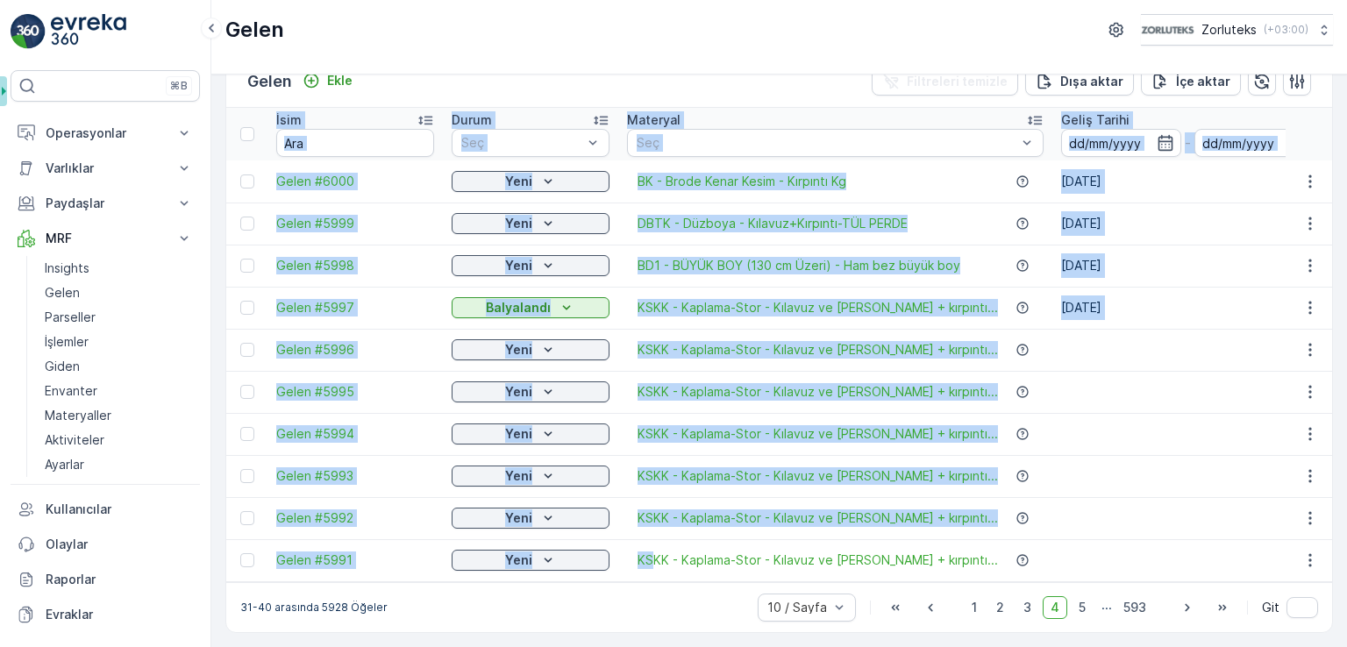
drag, startPoint x: 652, startPoint y: 573, endPoint x: 687, endPoint y: 579, distance: 35.6
click at [687, 579] on div "İsim Durum Seç Materyal Seç Geliş Tarihi - Yaratılma Zamanı - Son Güncellenme -…" at bounding box center [779, 345] width 1106 height 474
click at [1107, 395] on td at bounding box center [1187, 392] width 270 height 42
click at [1137, 371] on td at bounding box center [1187, 392] width 270 height 42
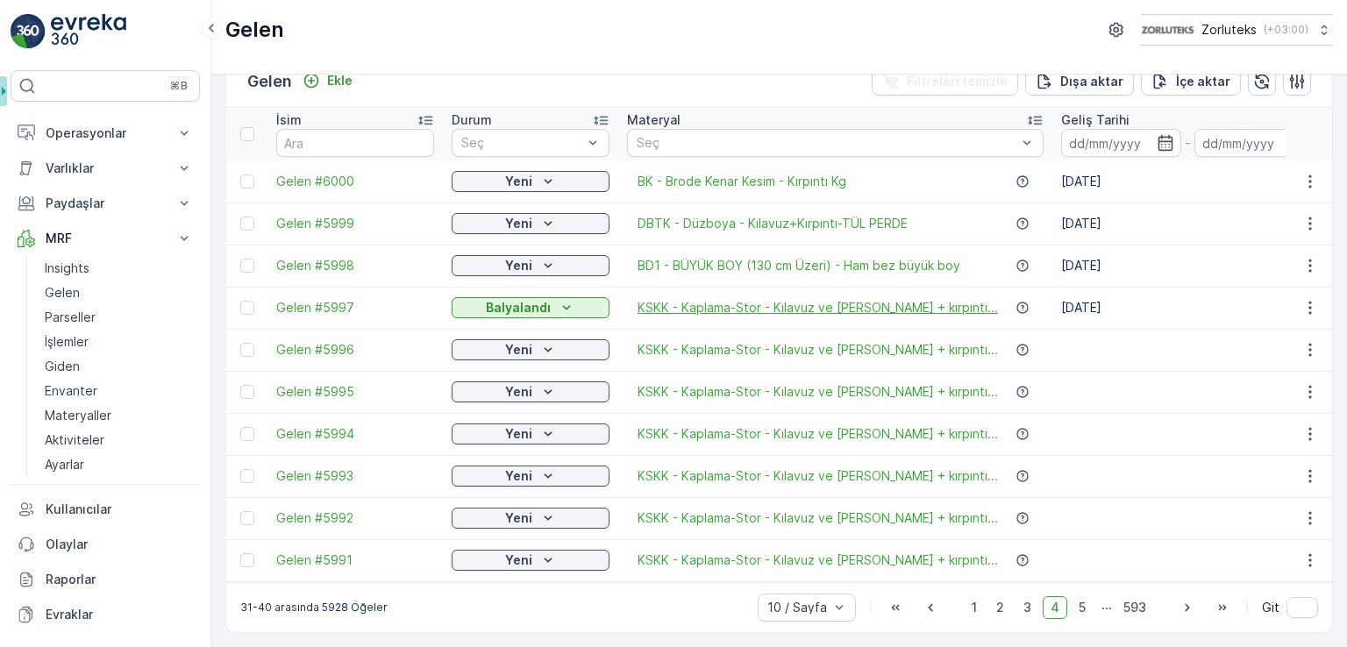
click at [782, 299] on span "KSKK - Kaplama-Stor - Kılavuz ve Kenar Kesim + kırpıntı..." at bounding box center [818, 308] width 360 height 18
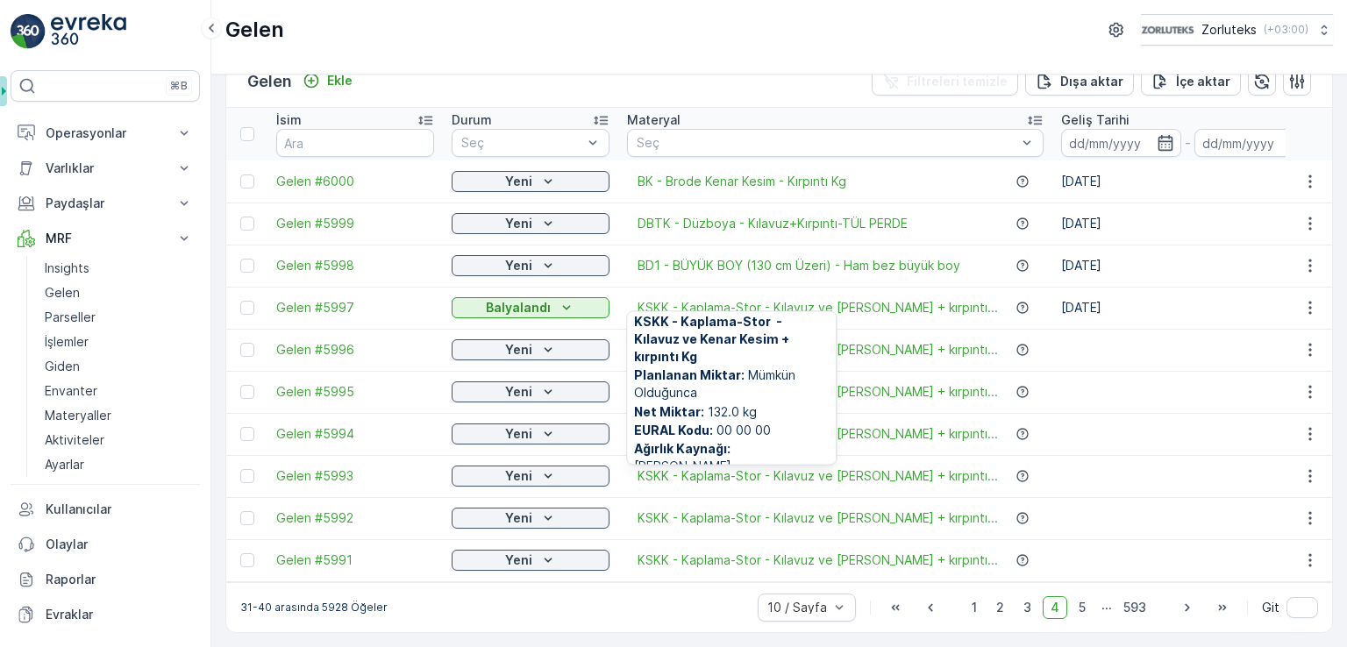
scroll to position [7, 0]
click at [673, 299] on span "KSKK - Kaplama-Stor - Kılavuz ve Kenar Kesim + kırpıntı..." at bounding box center [818, 308] width 360 height 18
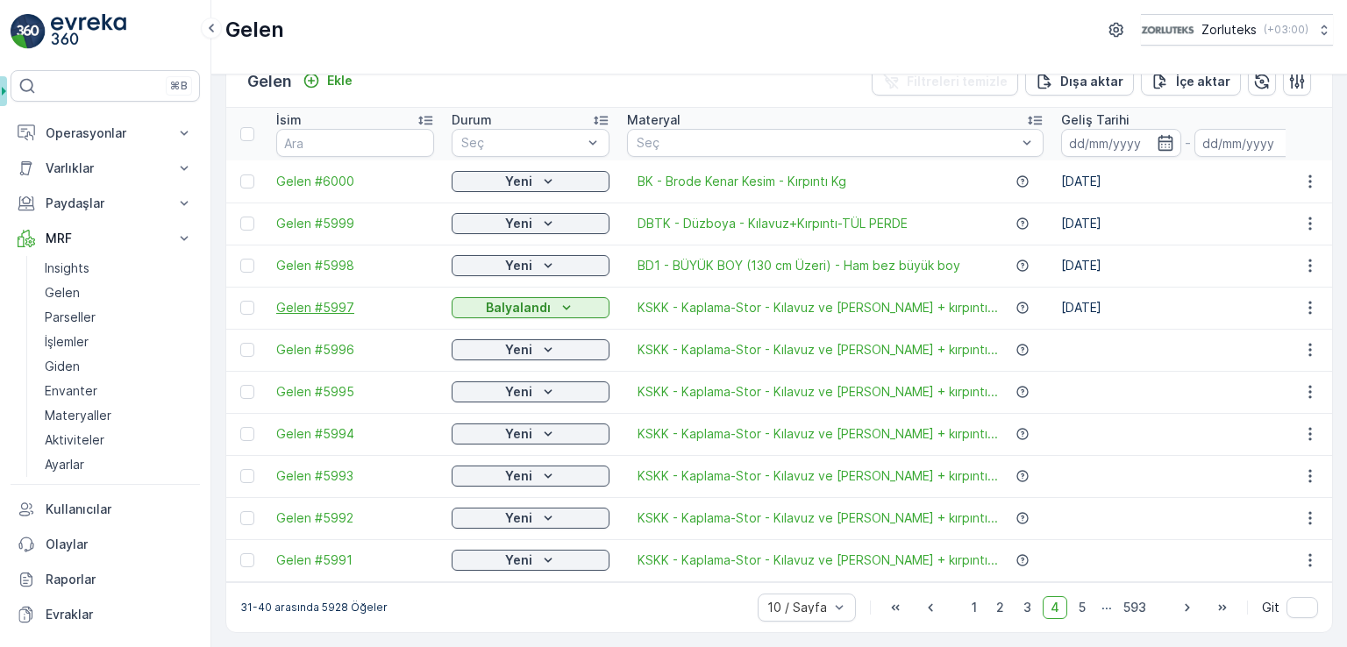
click at [348, 299] on span "Gelen #5997" at bounding box center [355, 308] width 158 height 18
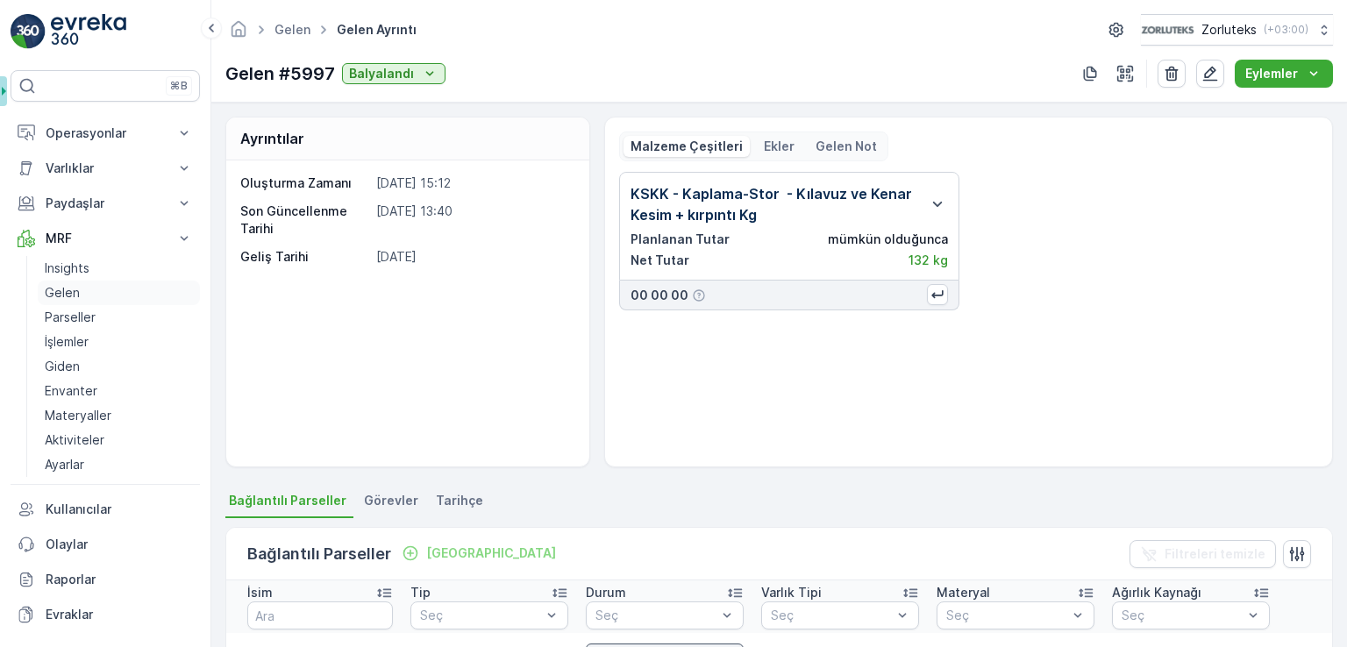
click at [88, 282] on link "Gelen" at bounding box center [119, 293] width 162 height 25
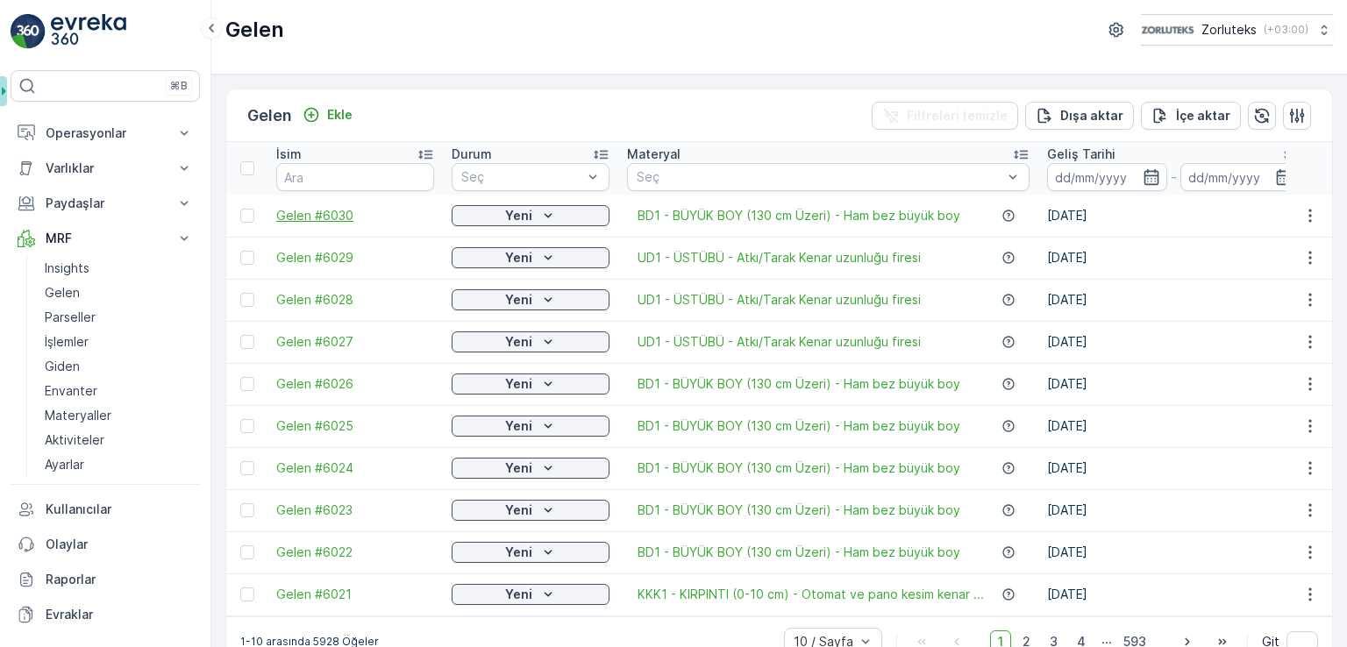
click at [297, 215] on span "Gelen #6030" at bounding box center [355, 216] width 158 height 18
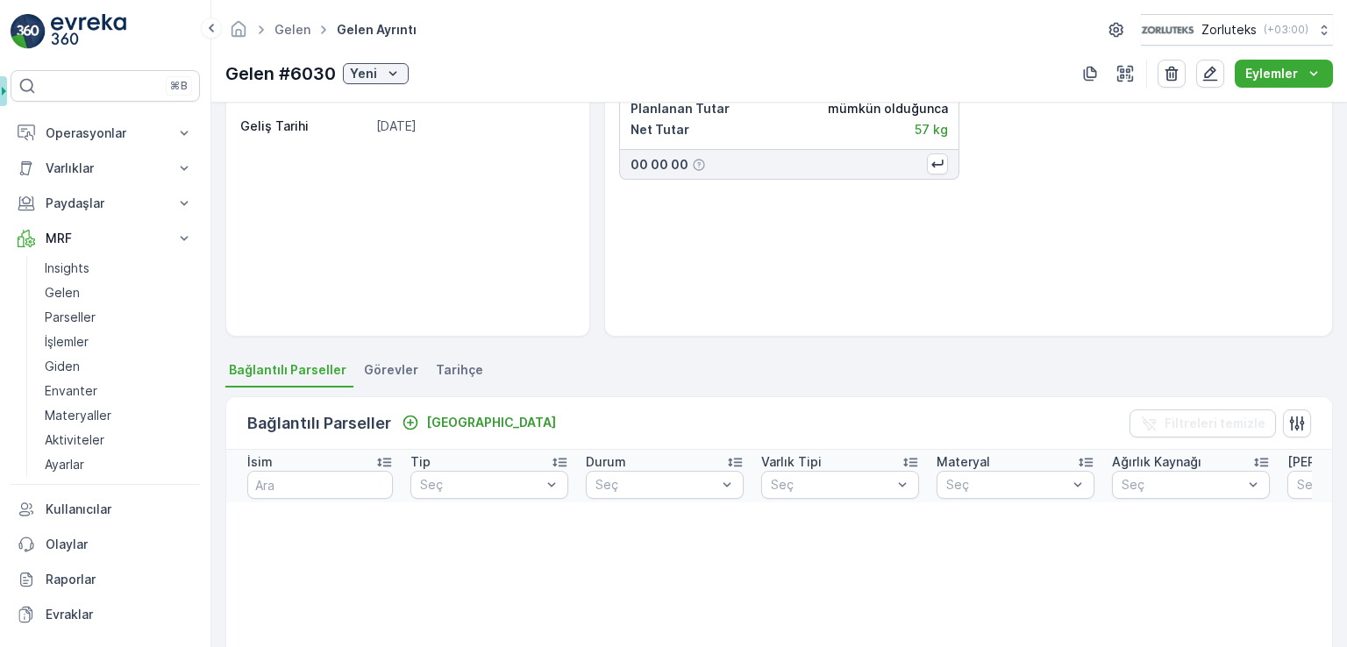
scroll to position [263, 0]
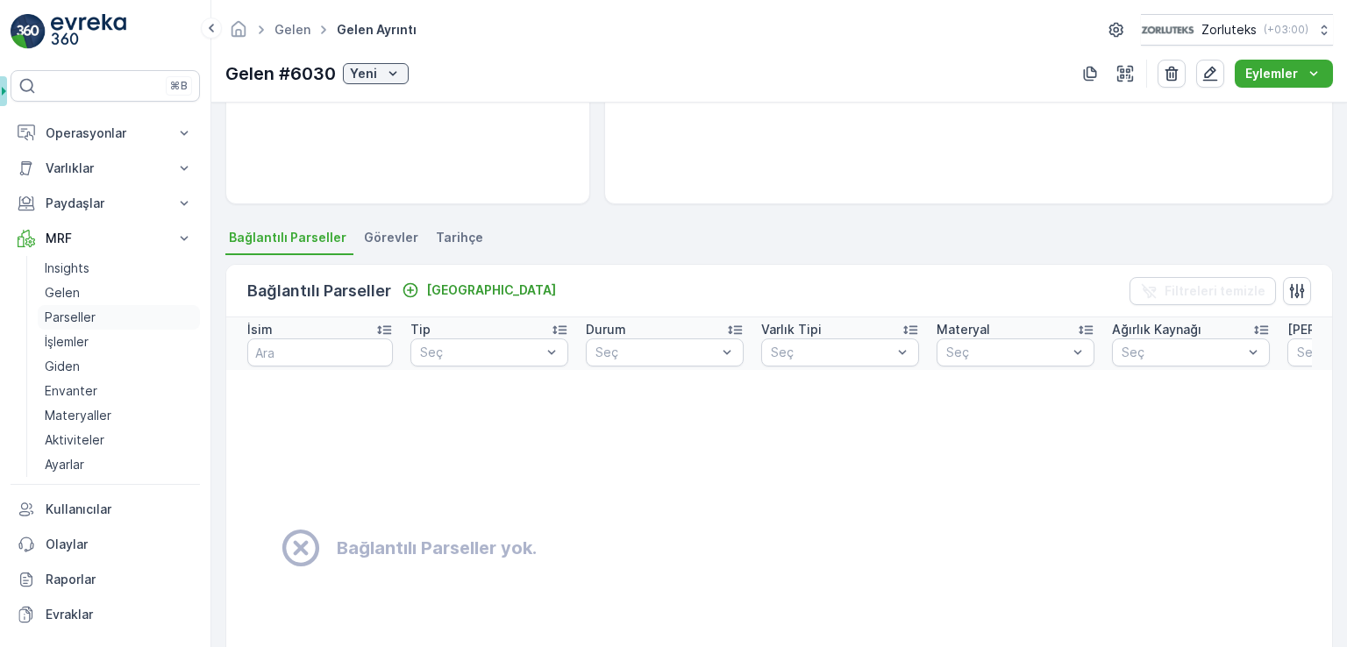
click at [85, 313] on p "Parseller" at bounding box center [70, 318] width 51 height 18
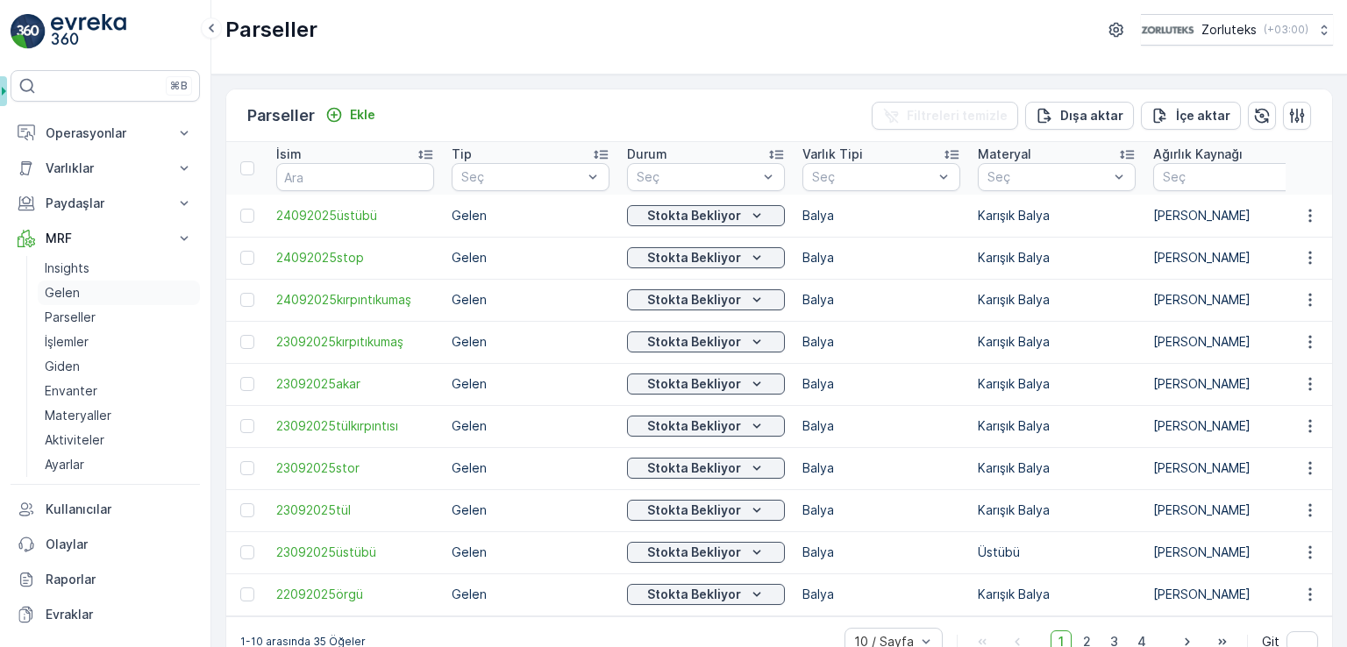
click at [99, 291] on link "Gelen" at bounding box center [119, 293] width 162 height 25
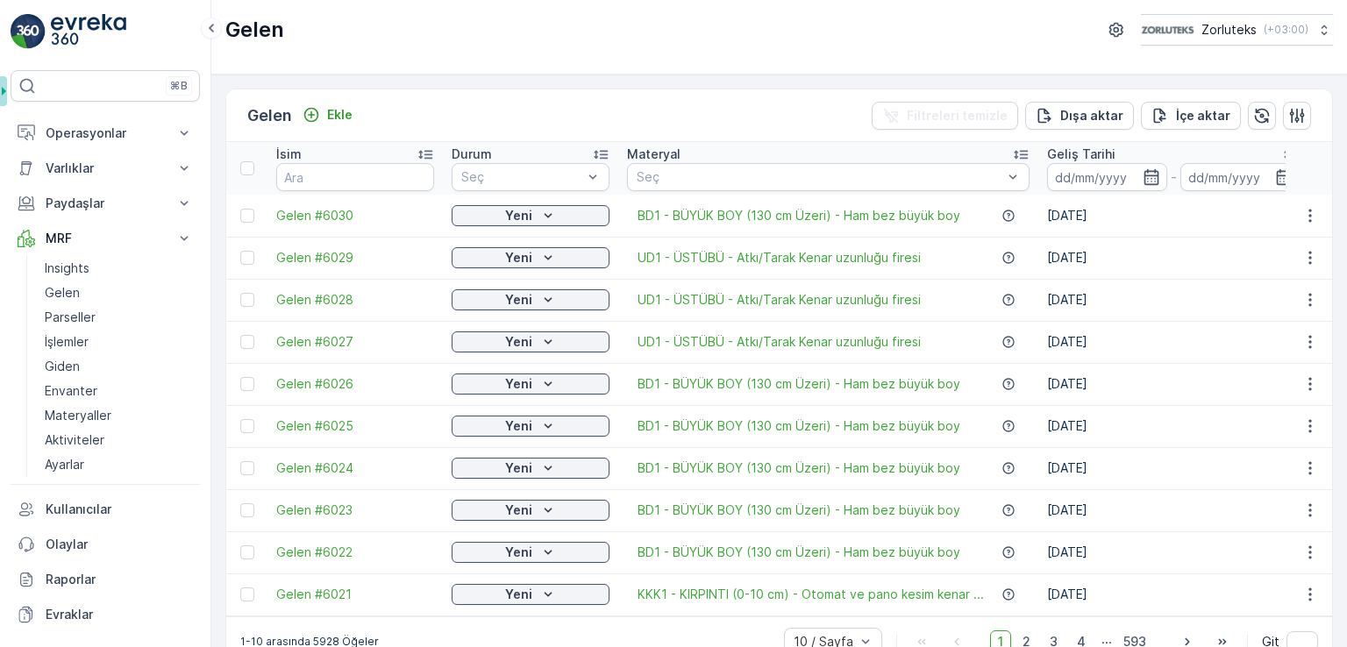
scroll to position [41, 0]
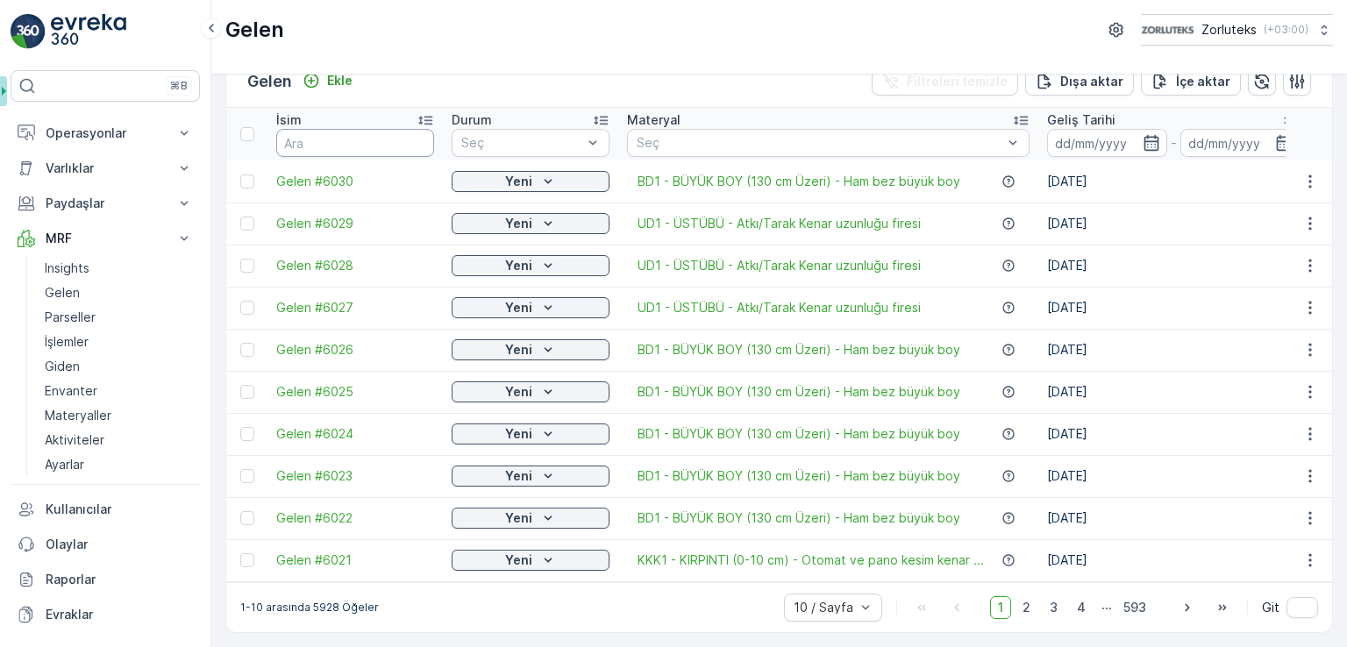
click at [333, 135] on input "text" at bounding box center [355, 143] width 158 height 28
click at [87, 318] on p "Parseller" at bounding box center [70, 318] width 51 height 18
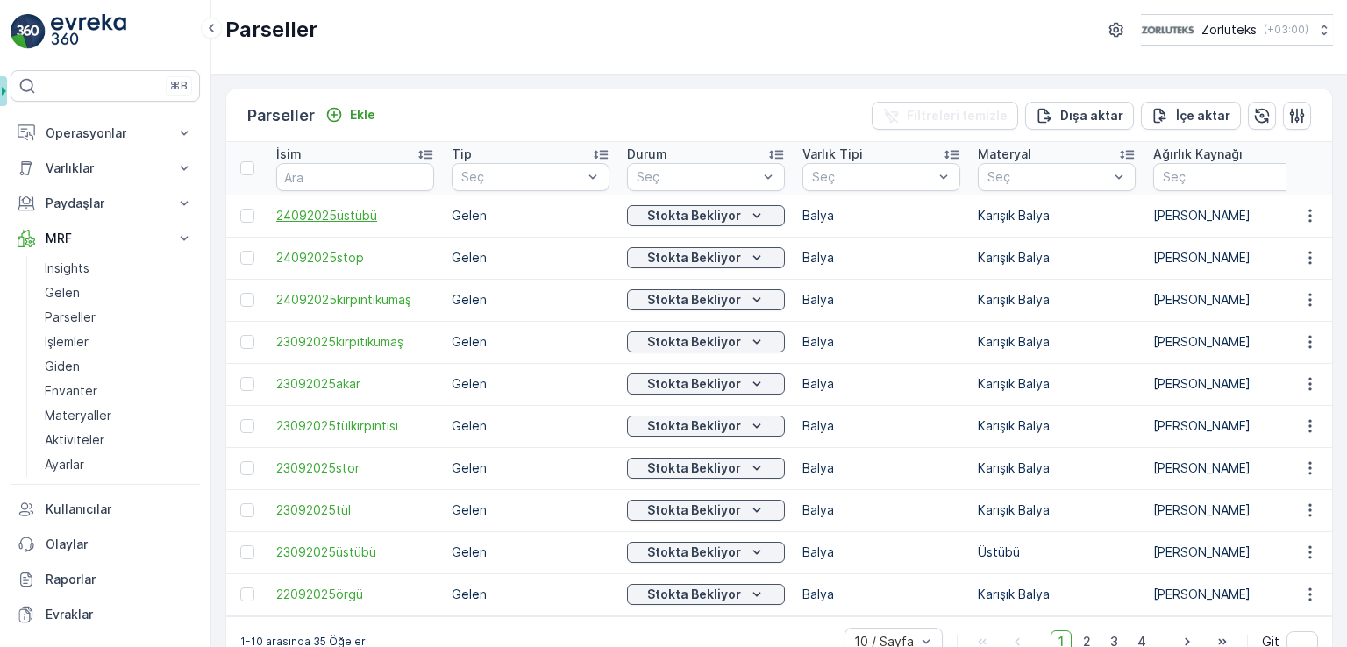
click at [362, 218] on span "24092025üstübü" at bounding box center [355, 216] width 158 height 18
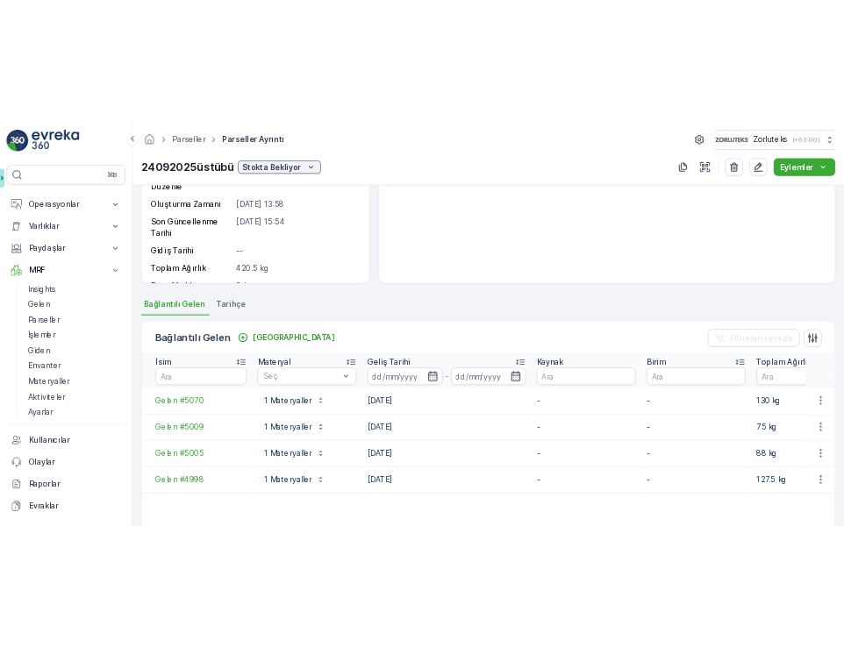
scroll to position [263, 0]
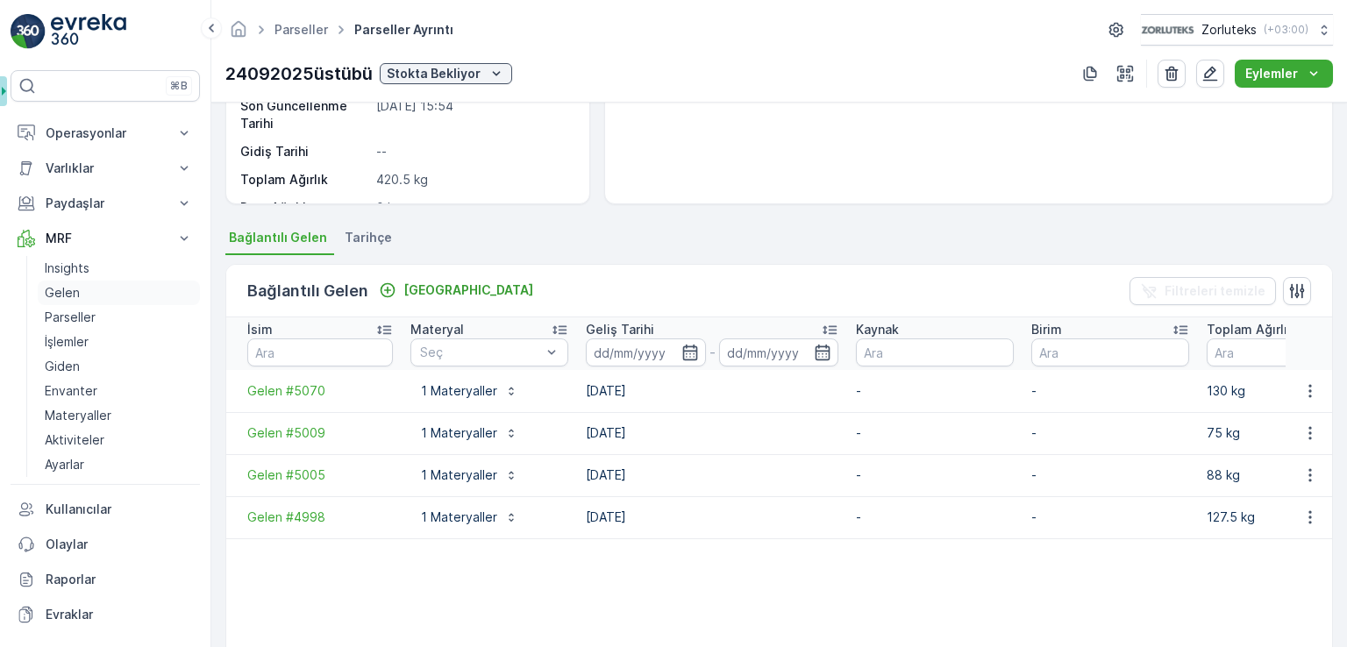
click at [96, 292] on link "Gelen" at bounding box center [119, 293] width 162 height 25
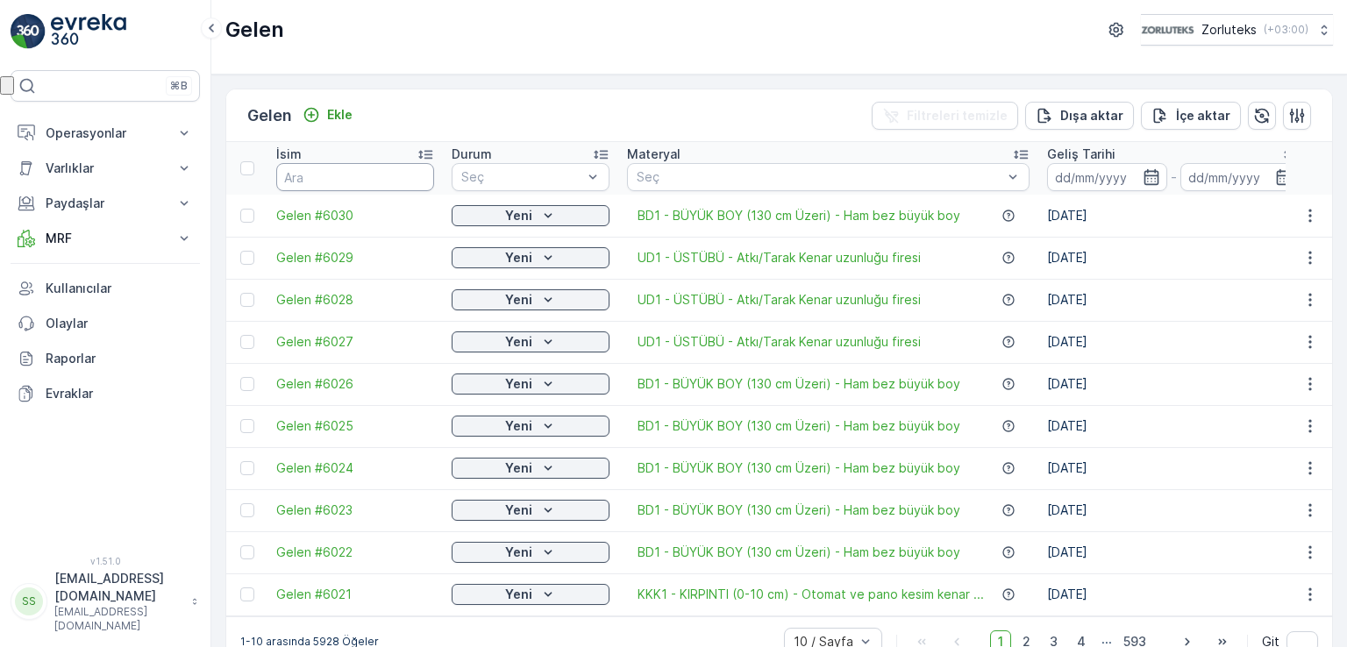
click at [324, 176] on input "text" at bounding box center [355, 177] width 158 height 28
type input "5009"
